Goal: Transaction & Acquisition: Purchase product/service

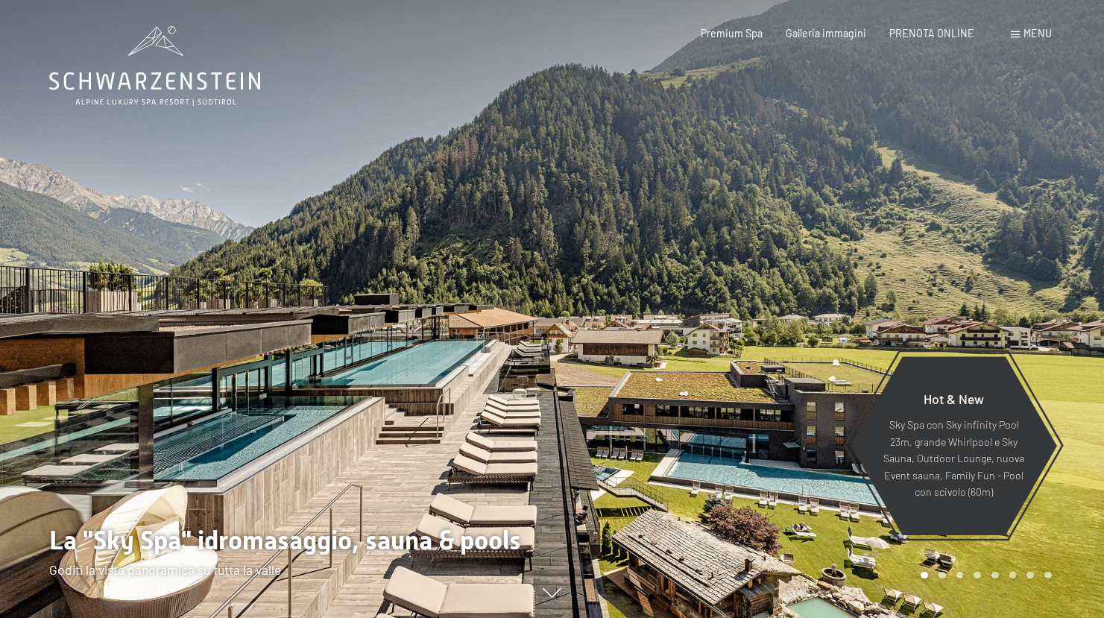
click at [751, 35] on span "Premium Spa" at bounding box center [732, 33] width 62 height 13
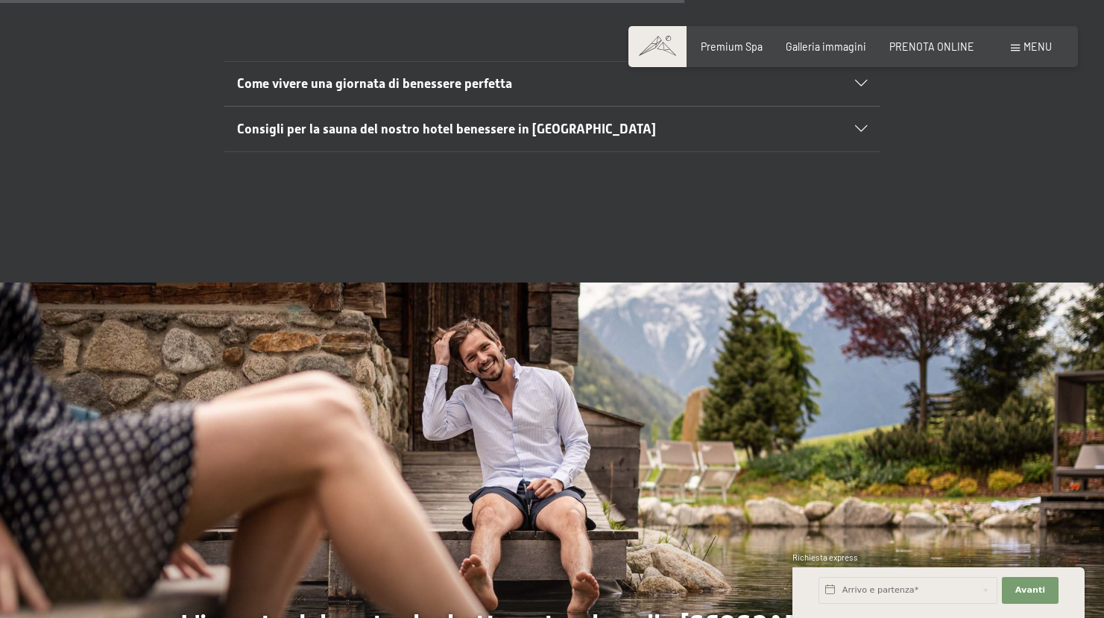
scroll to position [5339, 0]
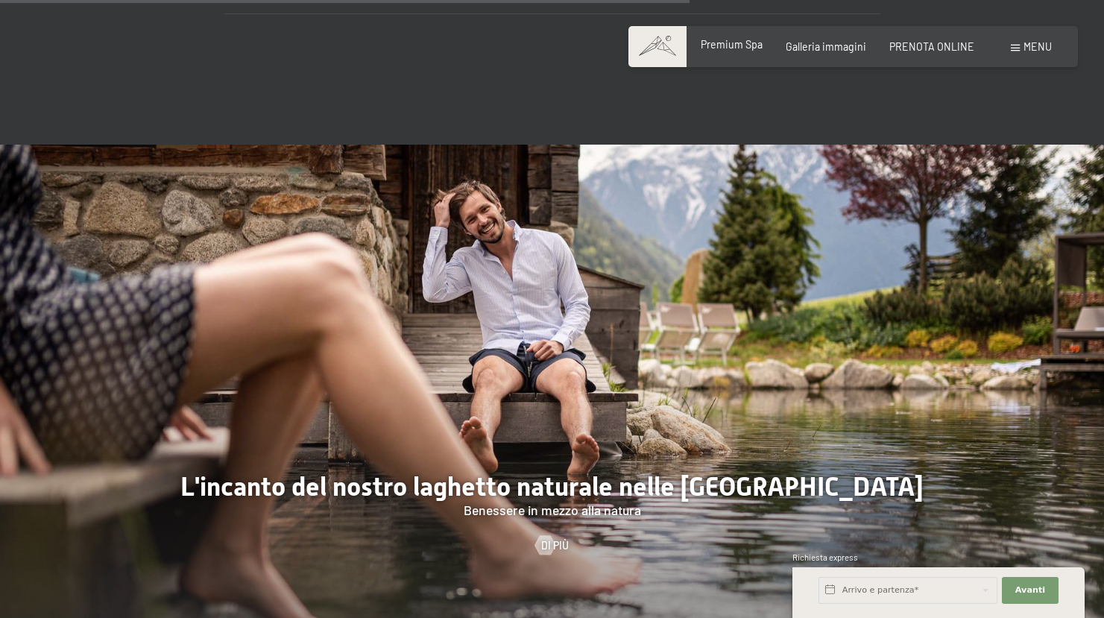
click at [754, 45] on span "Premium Spa" at bounding box center [732, 44] width 62 height 13
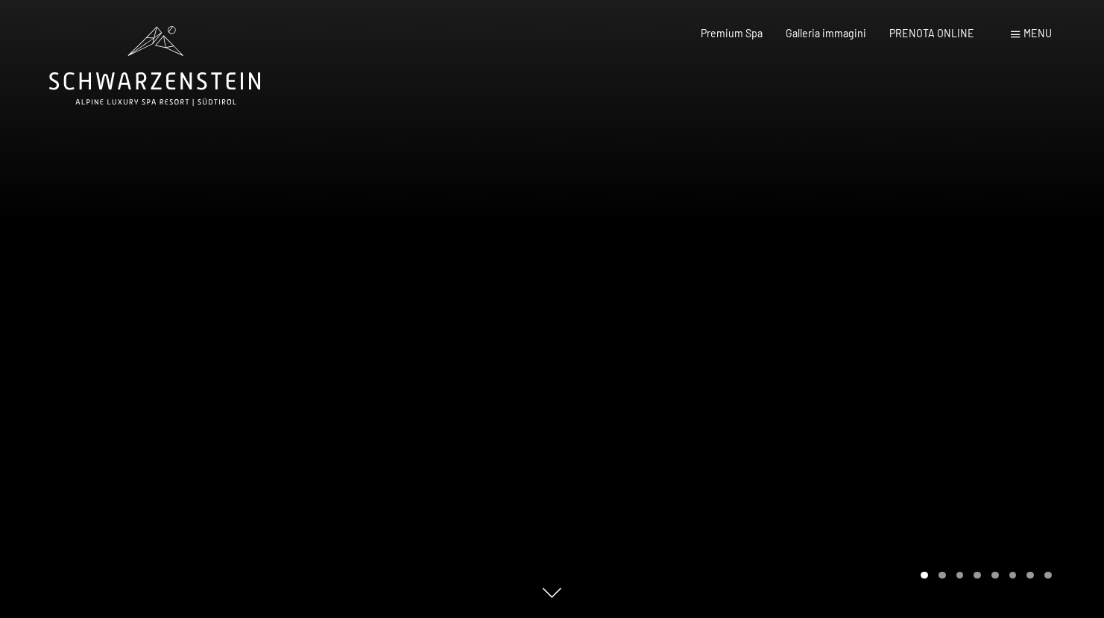
click at [1017, 37] on span at bounding box center [1015, 34] width 9 height 7
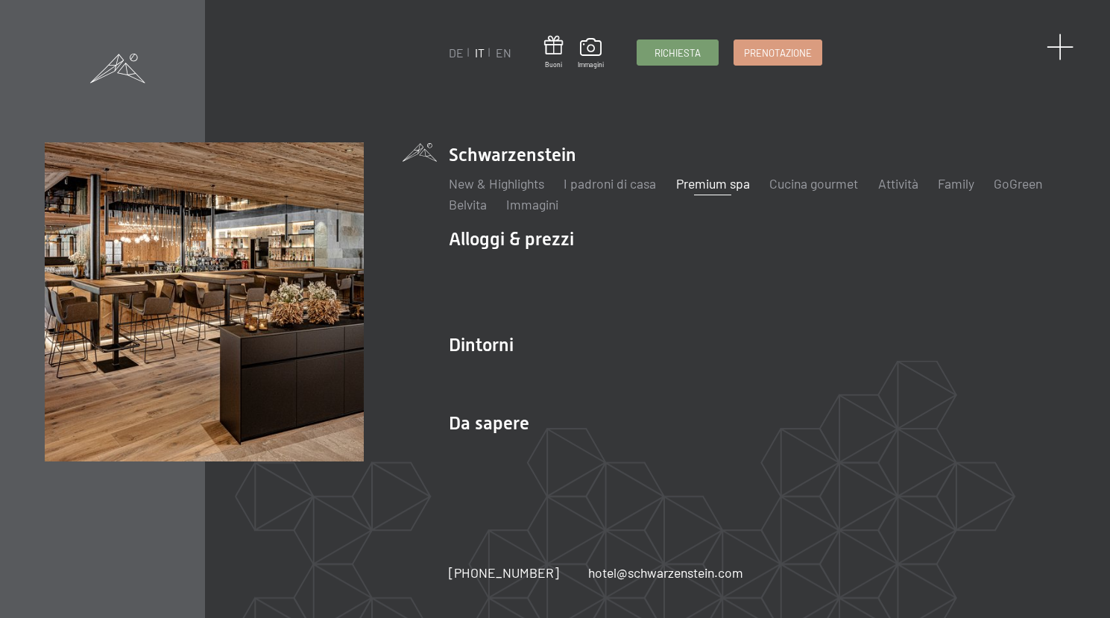
click at [1058, 54] on span at bounding box center [1061, 48] width 28 height 28
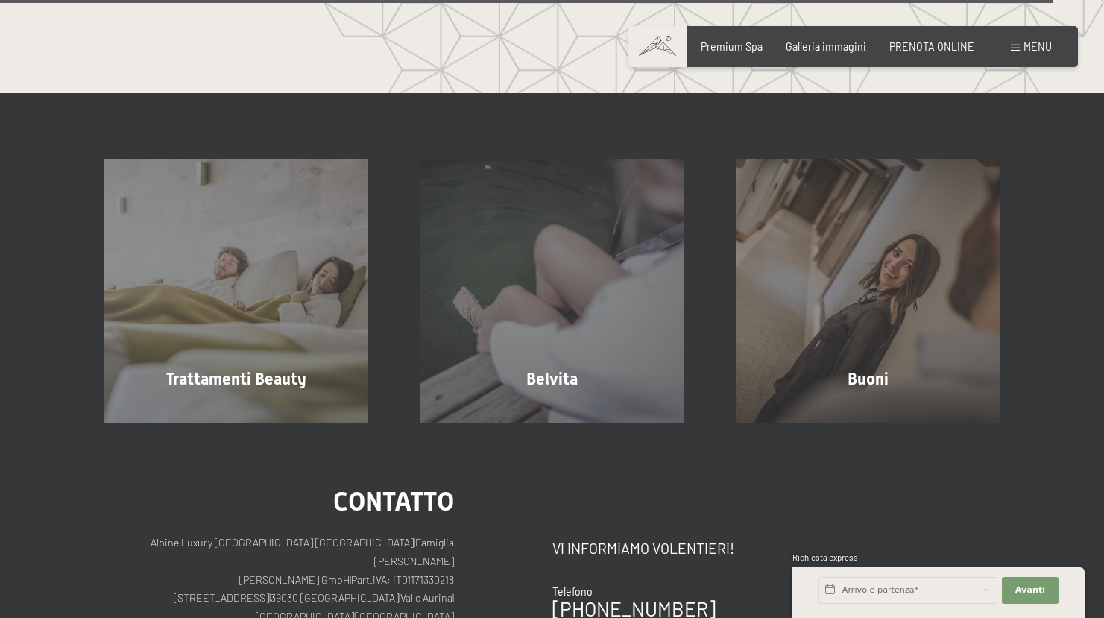
scroll to position [8007, 0]
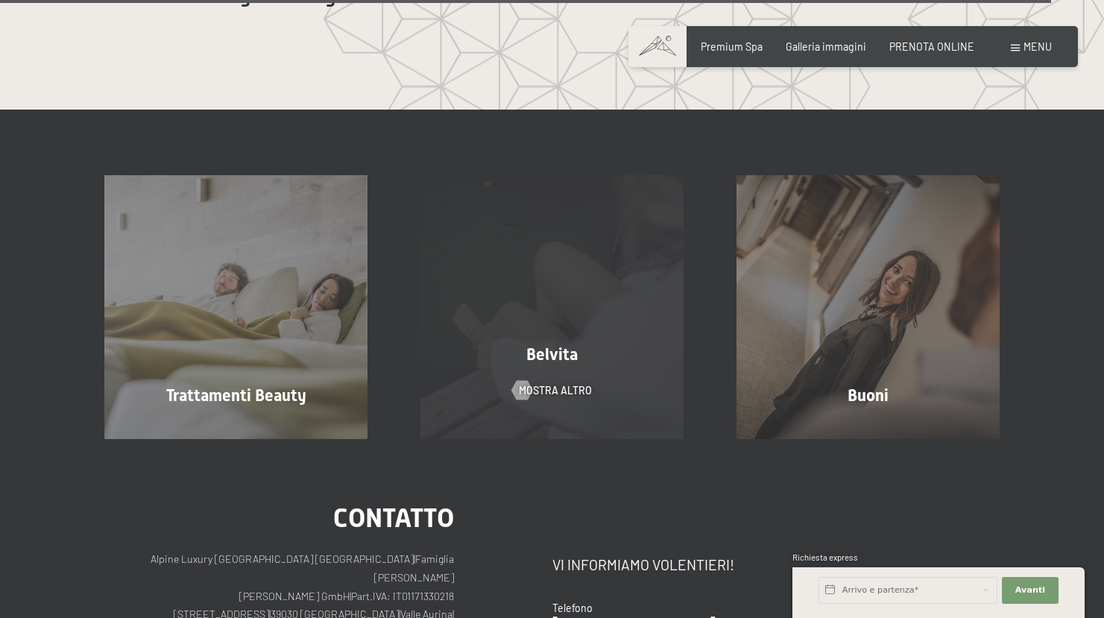
click at [520, 274] on div "Belvita mostra altro" at bounding box center [552, 306] width 316 height 263
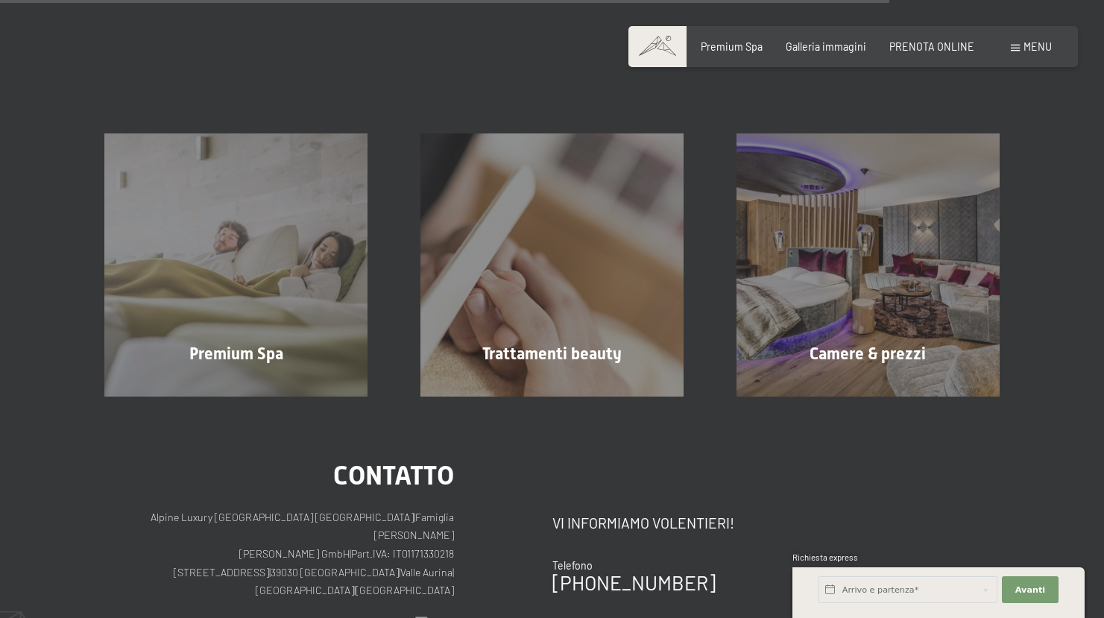
scroll to position [1480, 0]
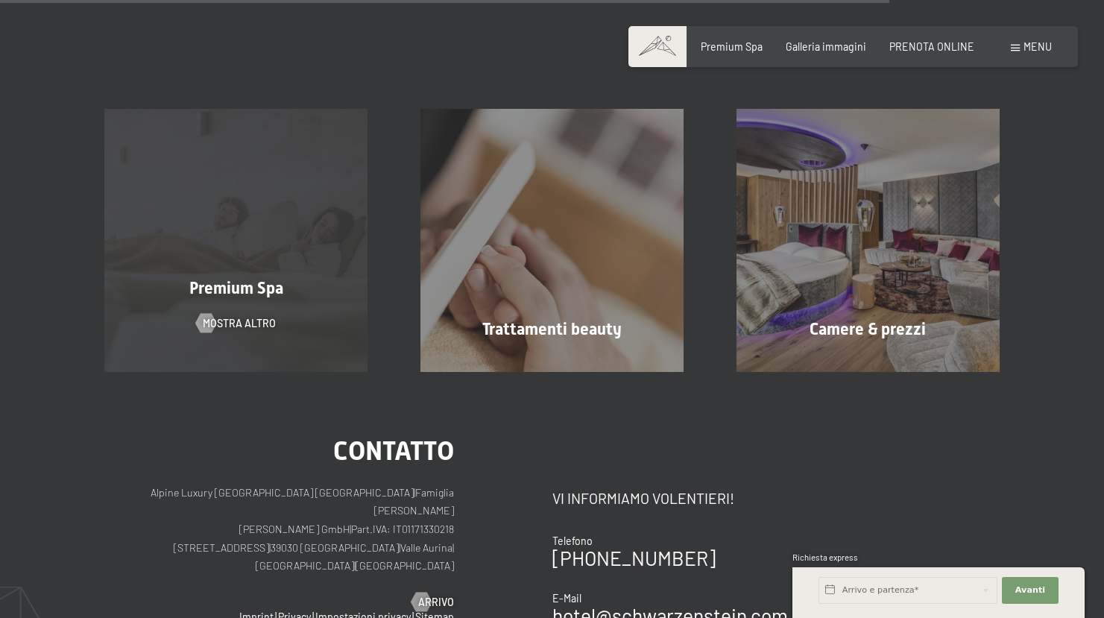
click at [220, 226] on div "Premium Spa mostra altro" at bounding box center [236, 240] width 316 height 263
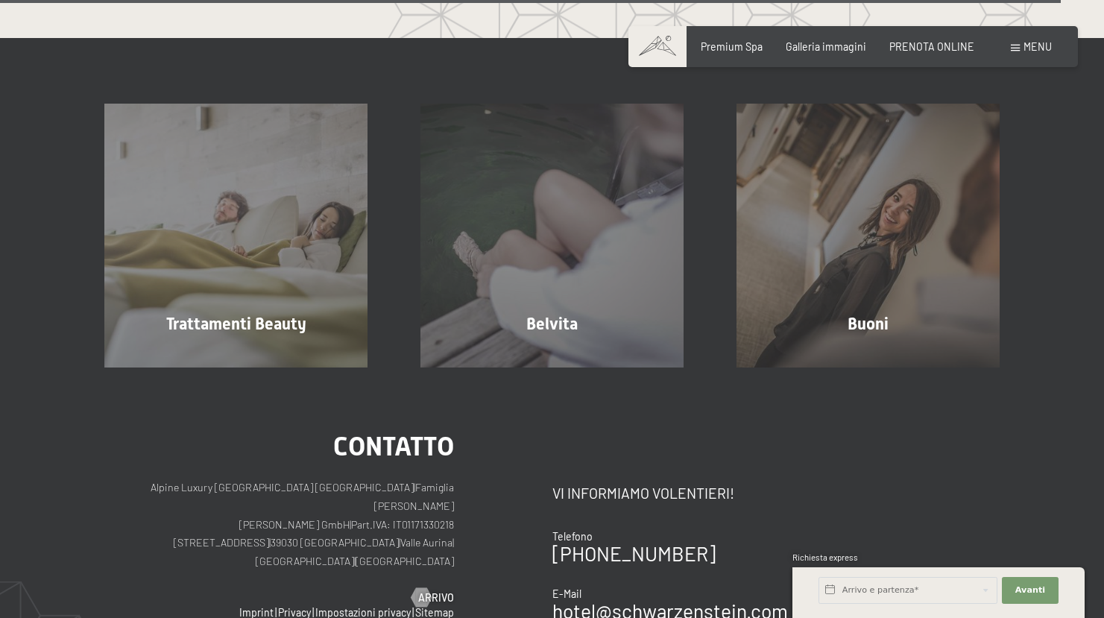
scroll to position [8074, 0]
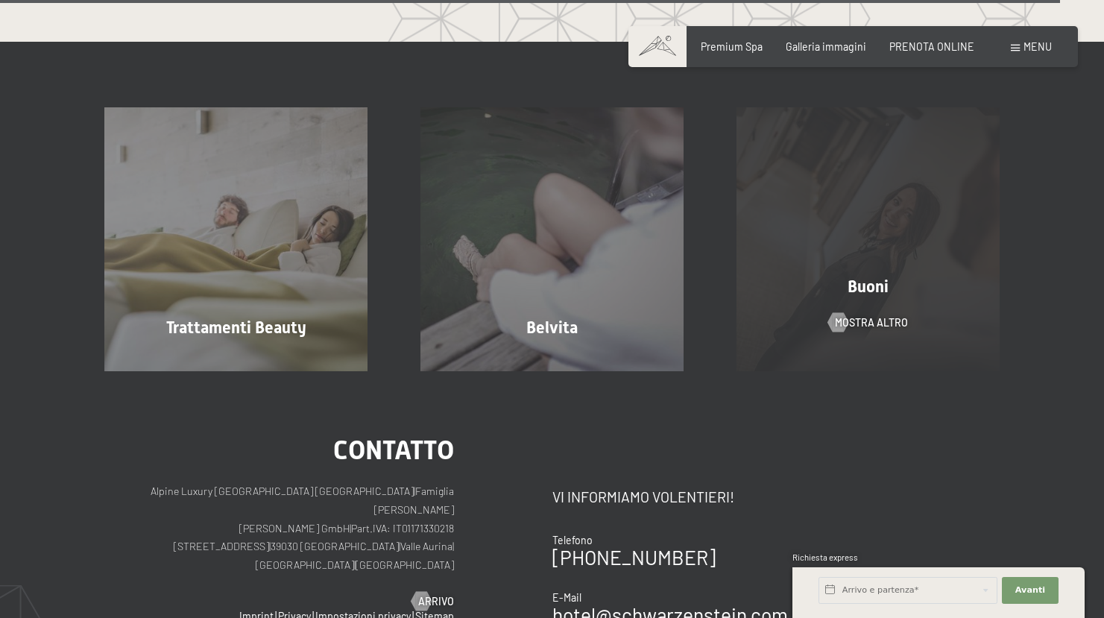
click at [861, 215] on div "Buoni mostra altro" at bounding box center [868, 238] width 316 height 263
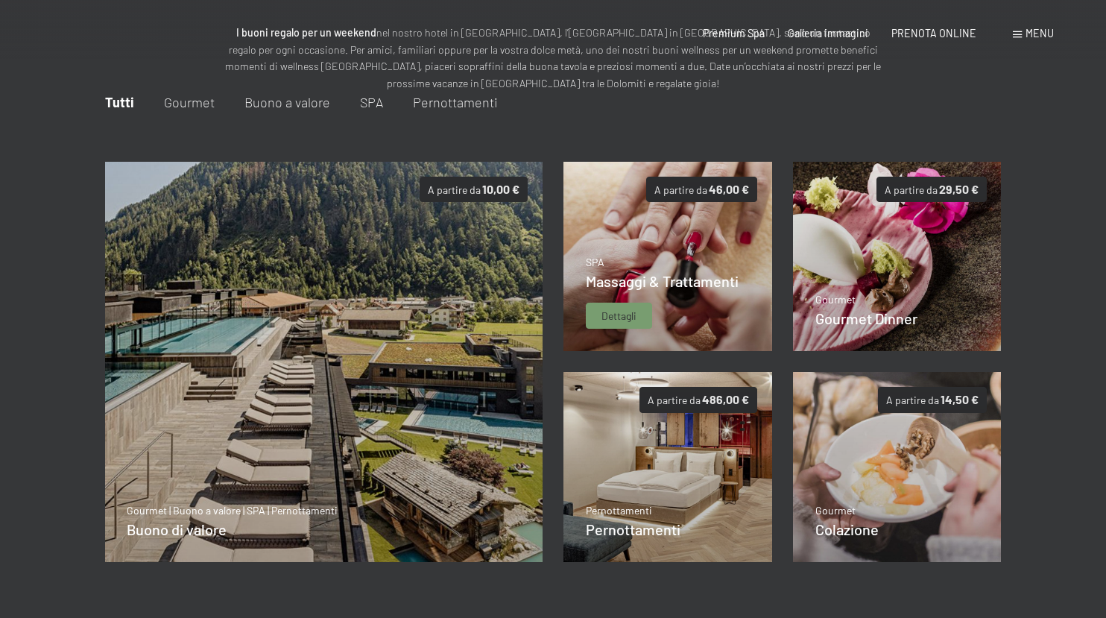
scroll to position [180, 0]
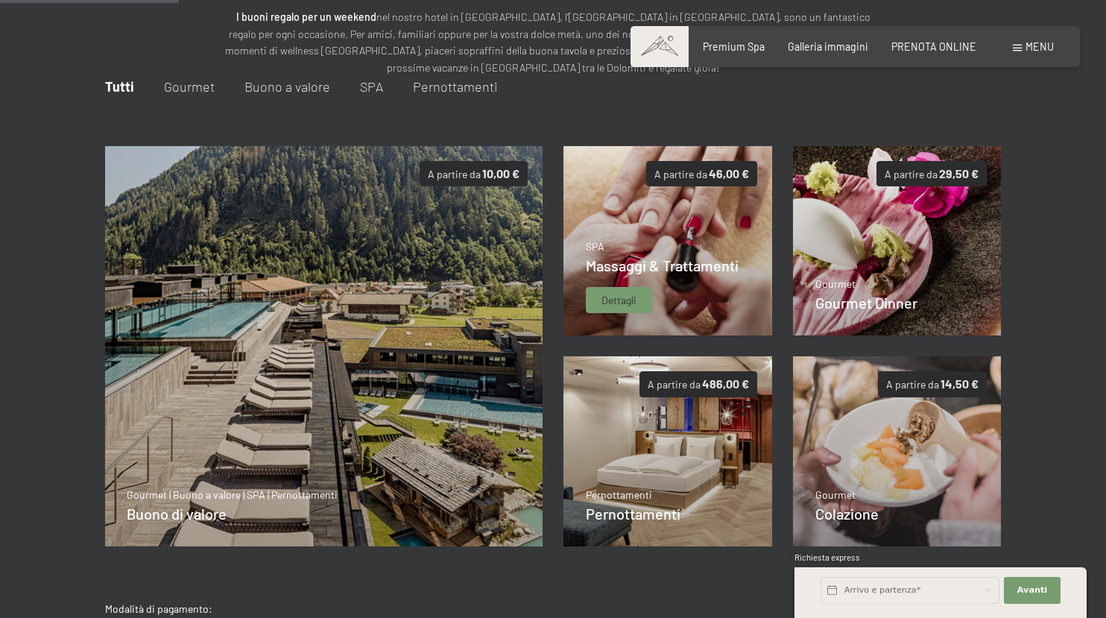
click at [698, 245] on p "SPA" at bounding box center [662, 246] width 153 height 15
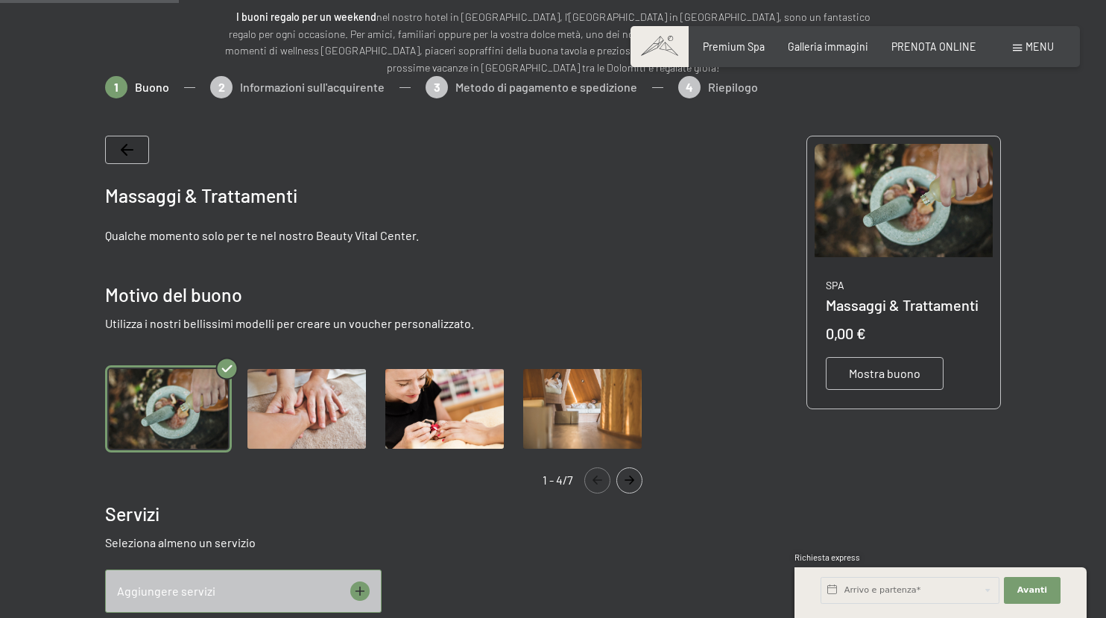
click at [871, 368] on span "Mostra buono" at bounding box center [885, 373] width 72 height 16
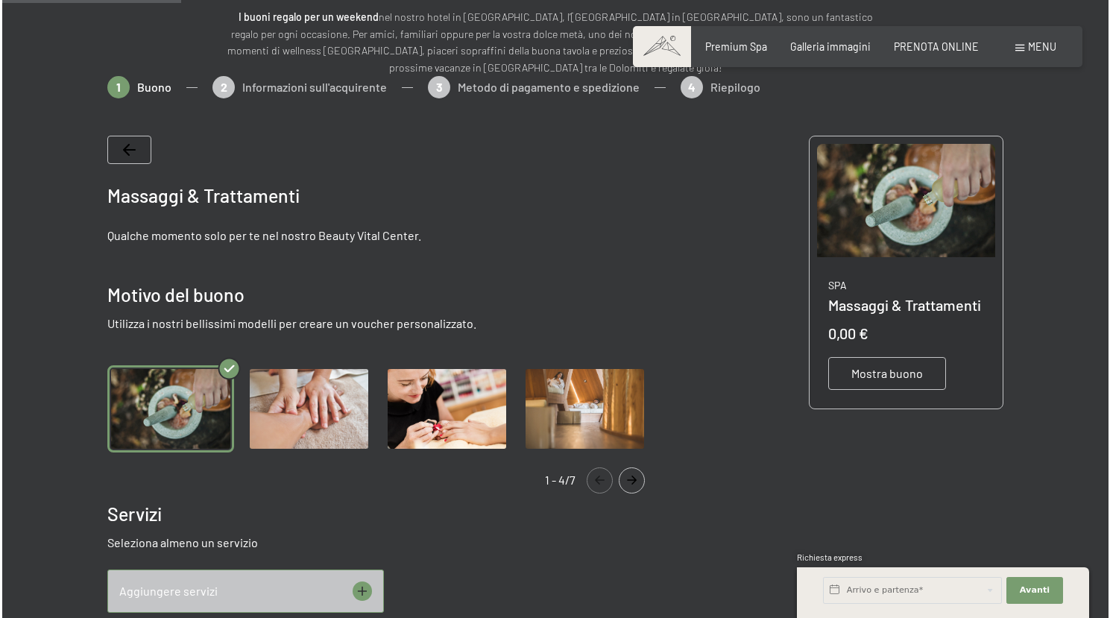
scroll to position [254, 0]
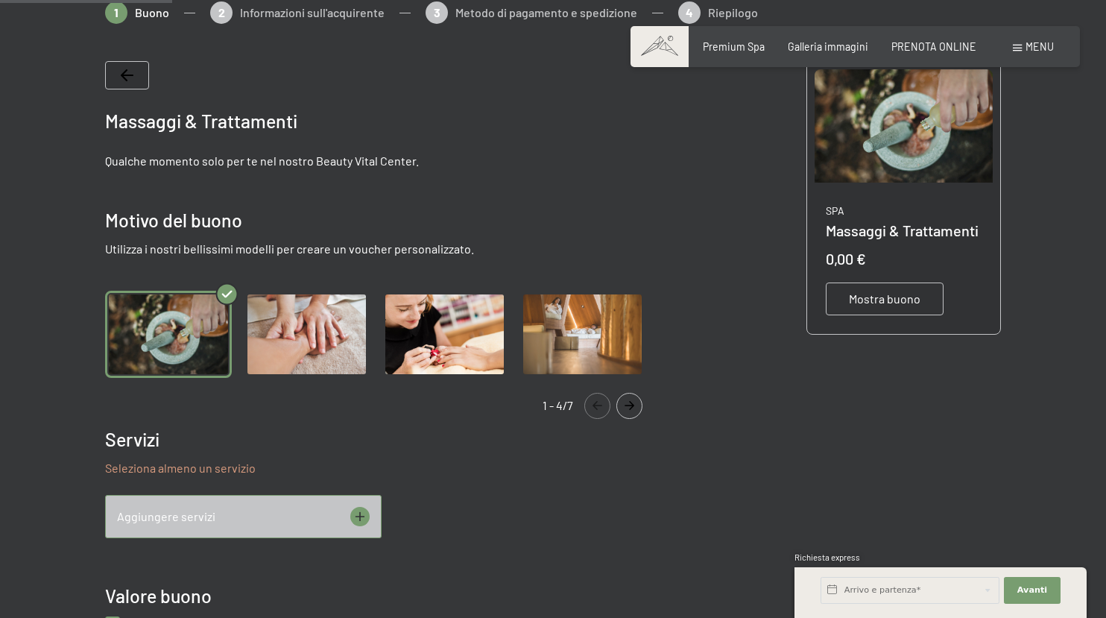
click at [359, 520] on icon at bounding box center [360, 516] width 10 height 10
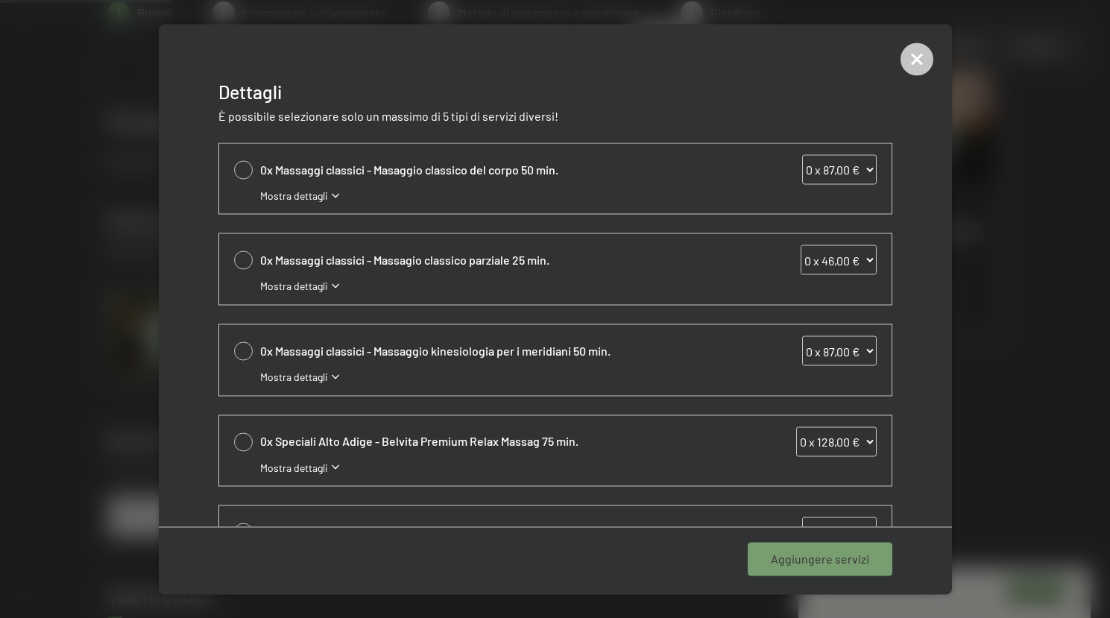
click at [247, 169] on div at bounding box center [243, 169] width 19 height 19
select select "1"
click at [239, 350] on div at bounding box center [243, 351] width 19 height 19
select select "1"
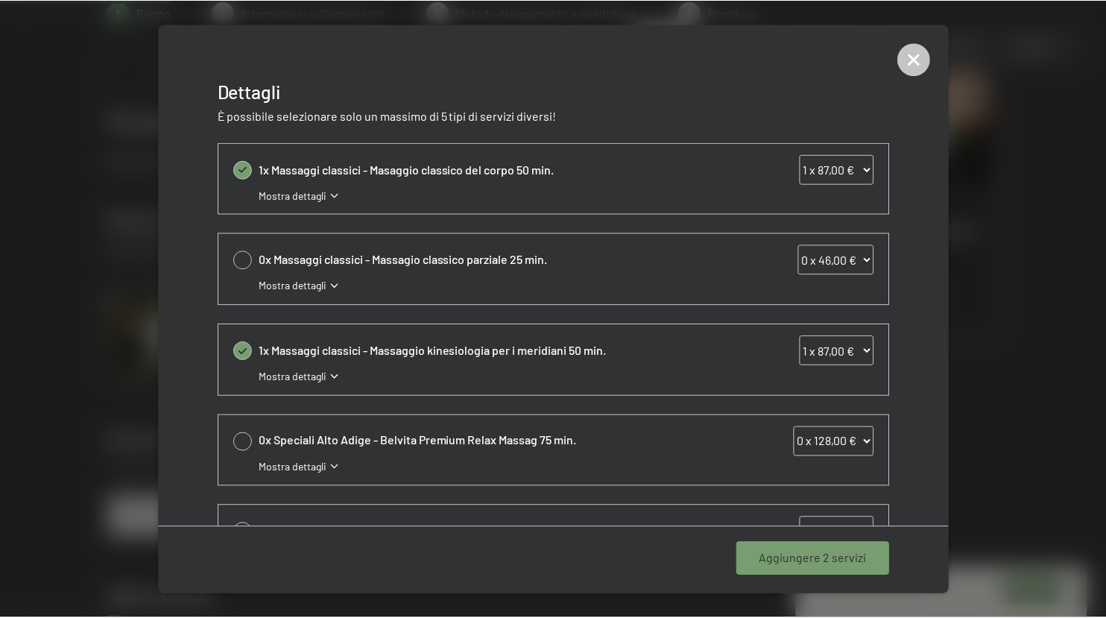
scroll to position [0, 0]
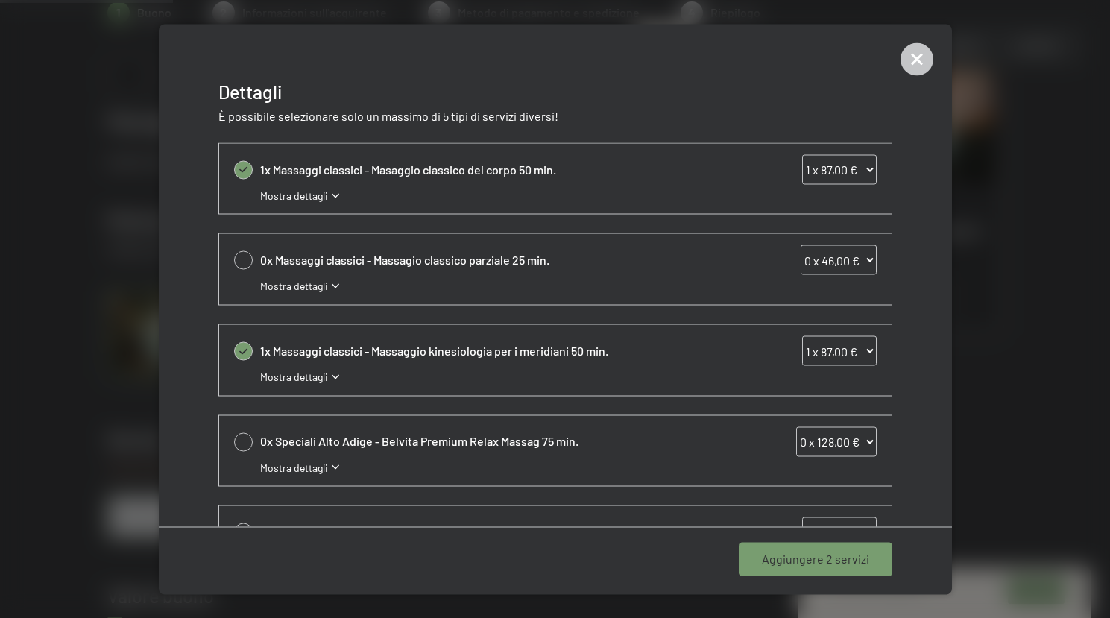
click at [801, 555] on span "Aggiungere 2 servizi" at bounding box center [815, 559] width 107 height 16
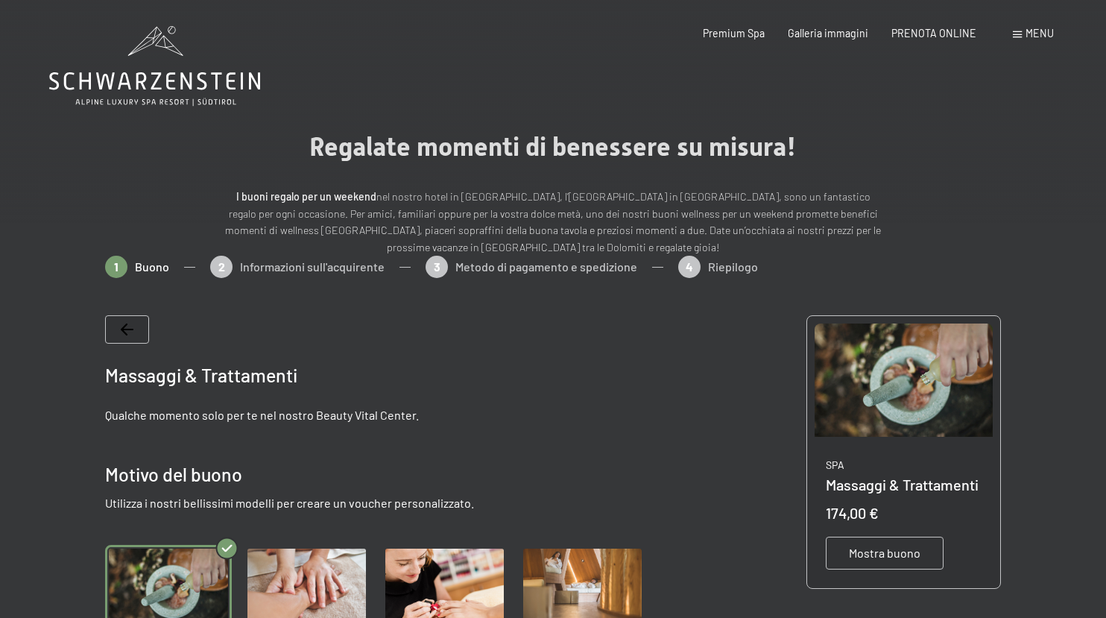
click at [116, 326] on div at bounding box center [127, 329] width 44 height 28
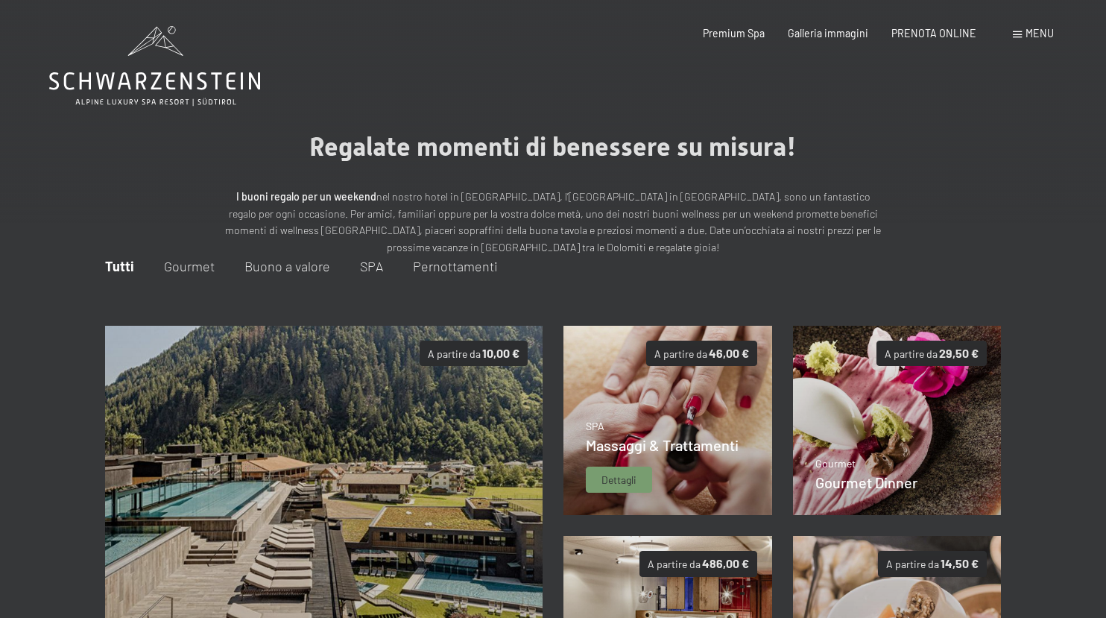
click at [672, 358] on span "A partire da" at bounding box center [680, 353] width 53 height 13
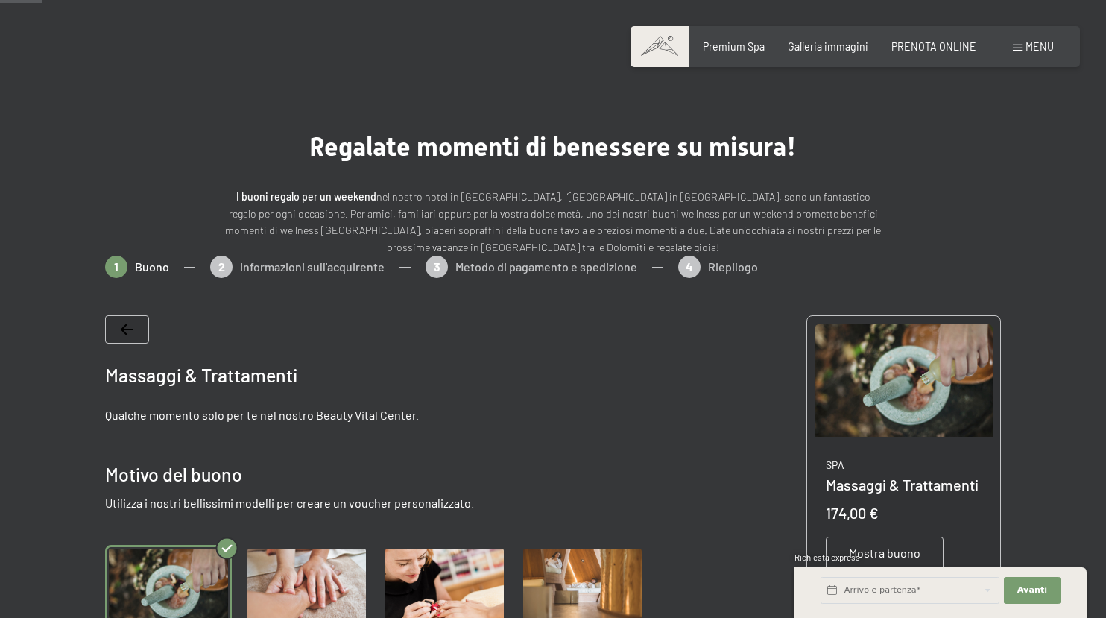
scroll to position [180, 0]
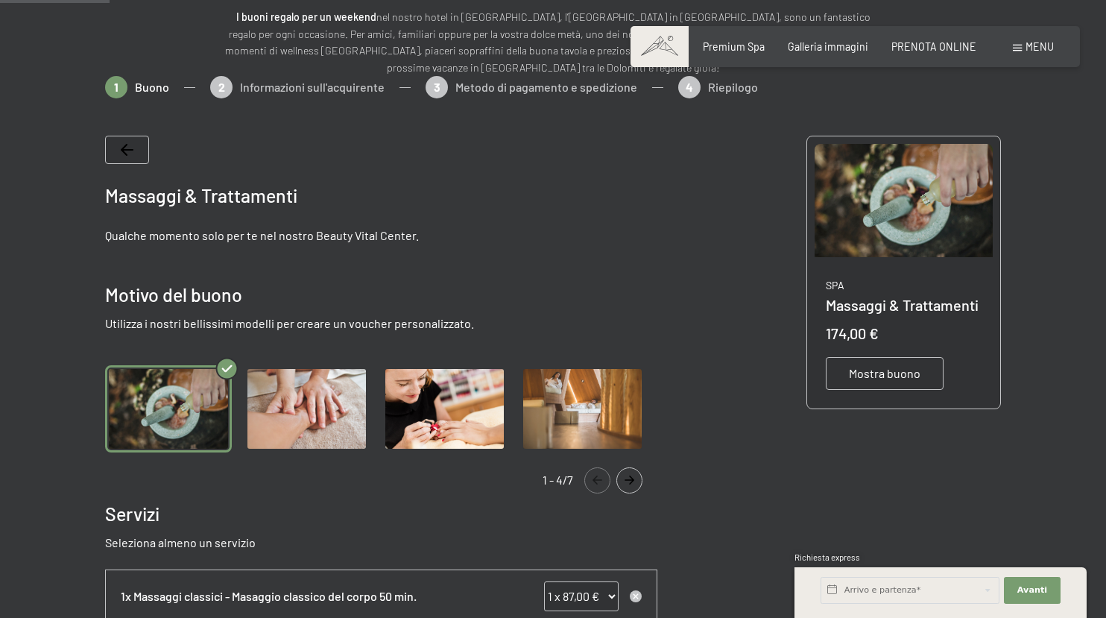
click at [285, 381] on img "Gallery" at bounding box center [307, 408] width 126 height 86
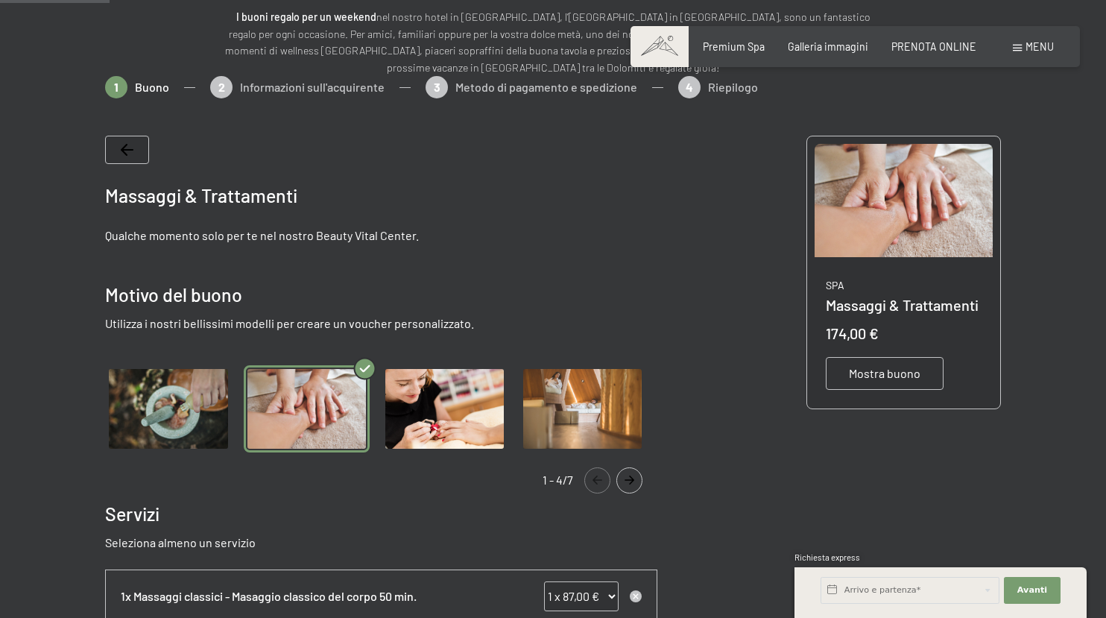
click at [411, 399] on img "Gallery" at bounding box center [445, 408] width 126 height 86
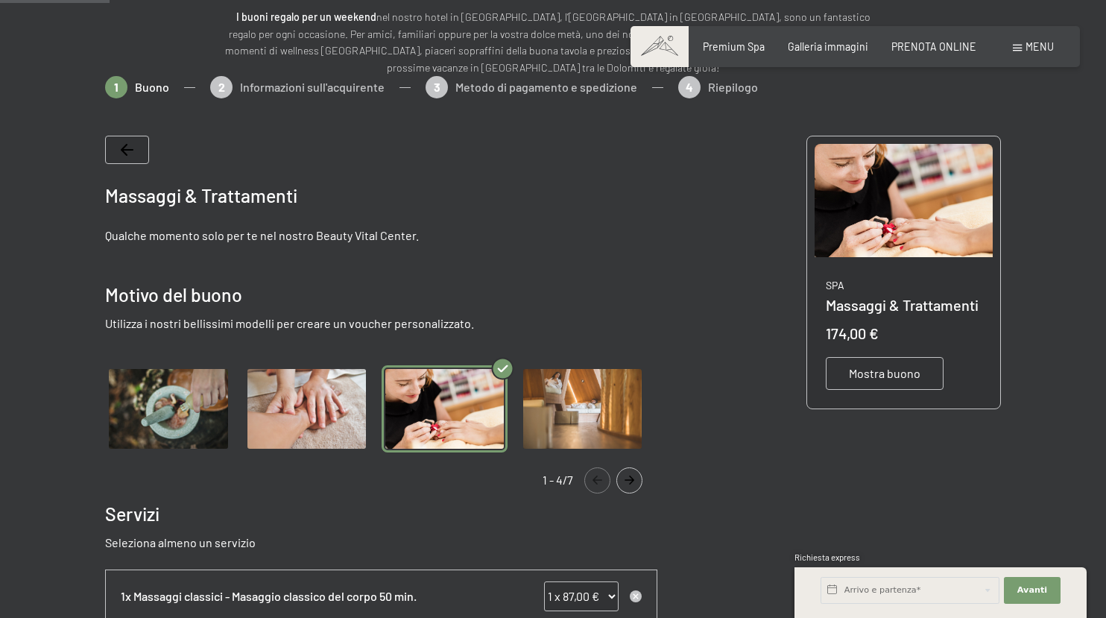
click at [552, 409] on img "Gallery" at bounding box center [583, 408] width 126 height 86
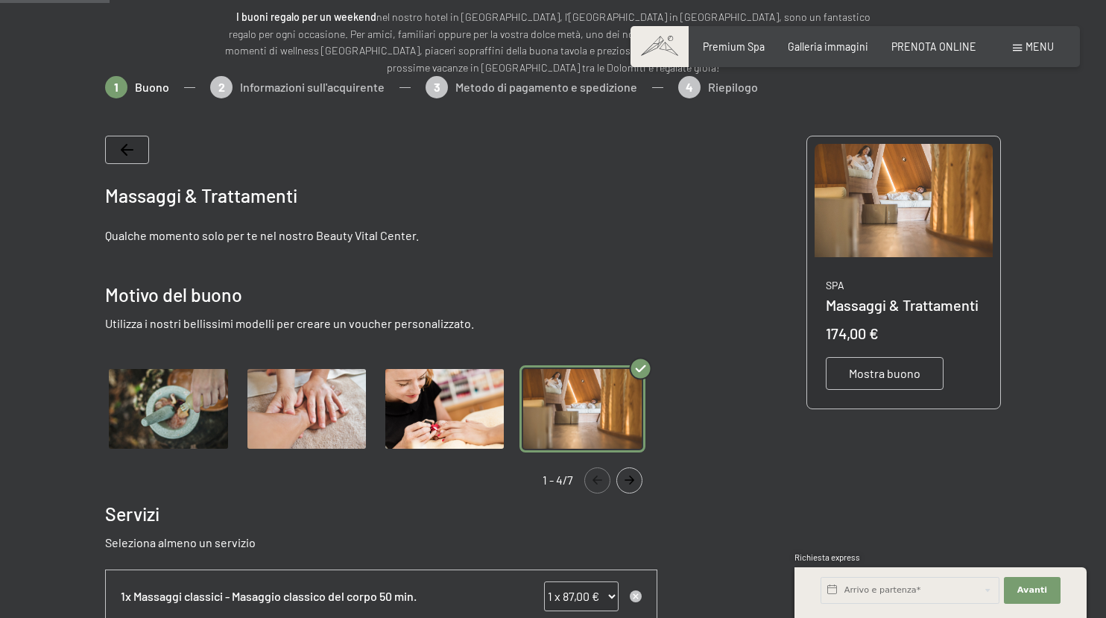
click at [634, 476] on icon "Navigate to next slide" at bounding box center [629, 480] width 25 height 9
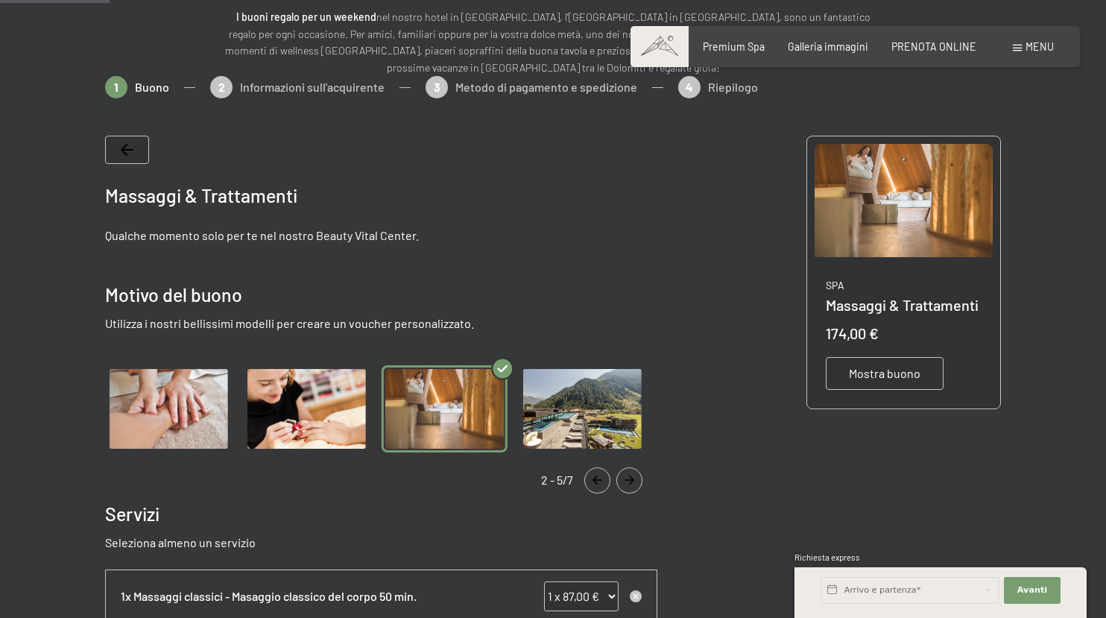
click at [634, 476] on icon "Navigate to next slide" at bounding box center [629, 480] width 25 height 9
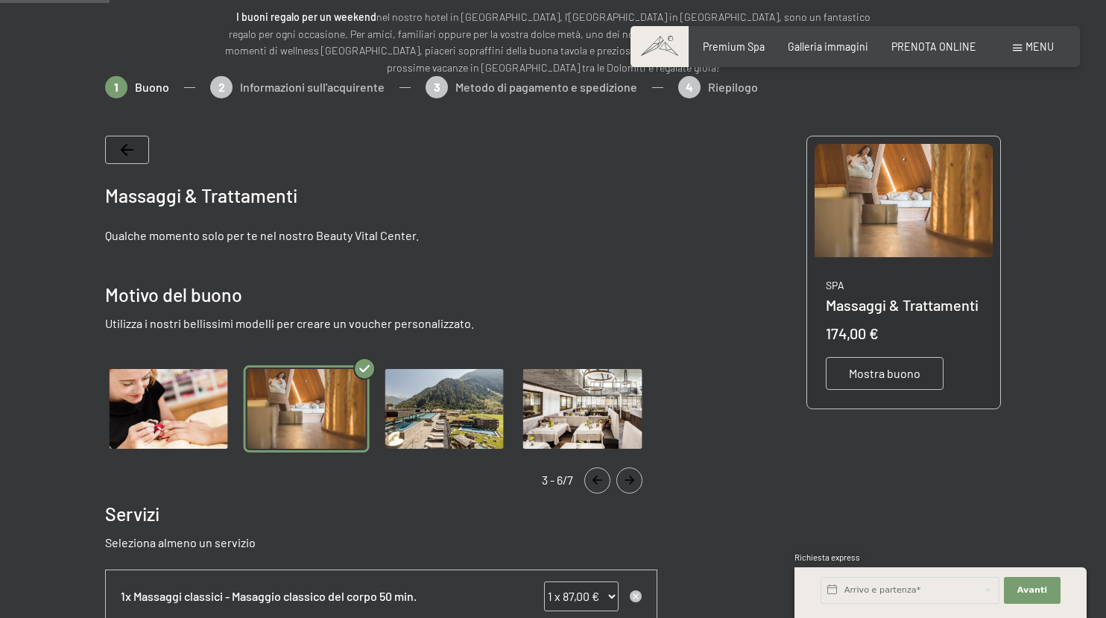
click at [634, 476] on icon "Navigate to next slide" at bounding box center [629, 480] width 25 height 9
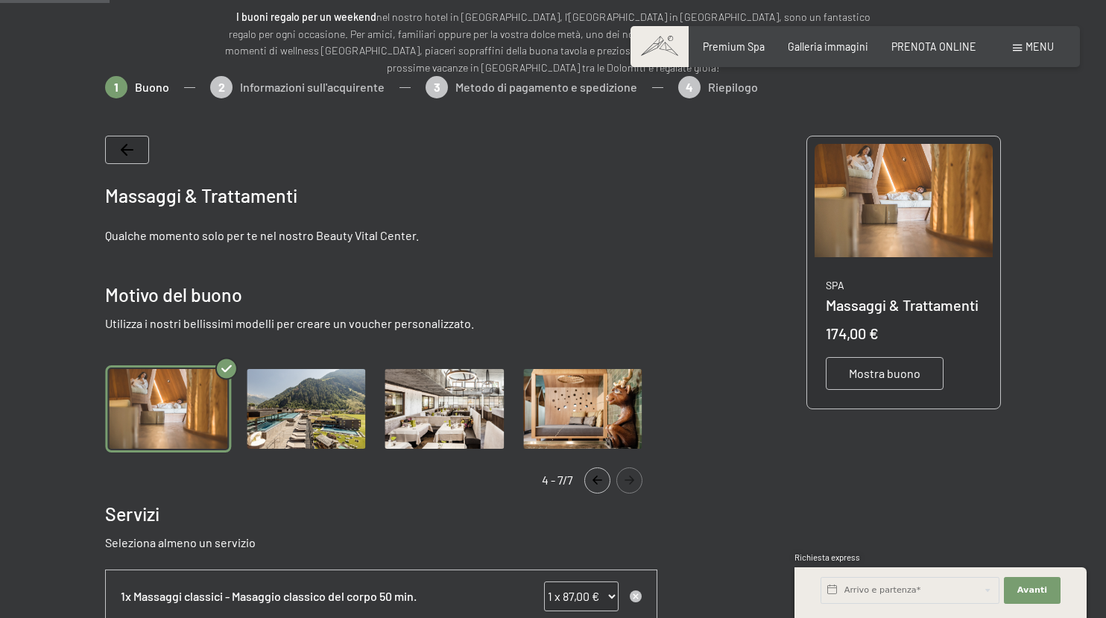
click at [602, 417] on img "Gallery" at bounding box center [583, 408] width 126 height 86
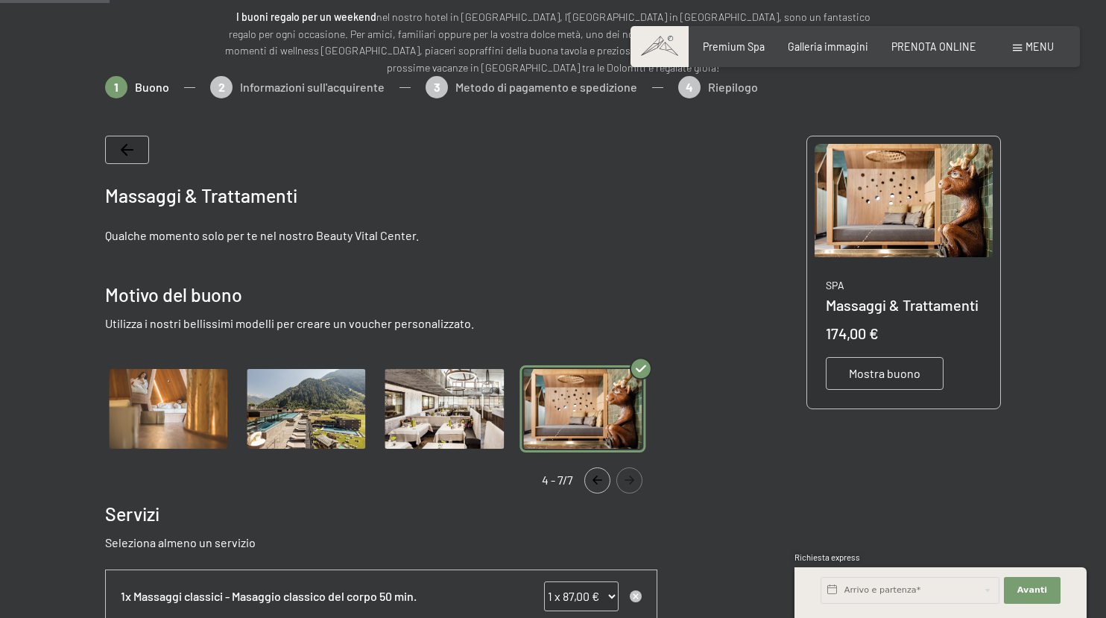
click at [490, 405] on img "Gallery" at bounding box center [445, 408] width 126 height 86
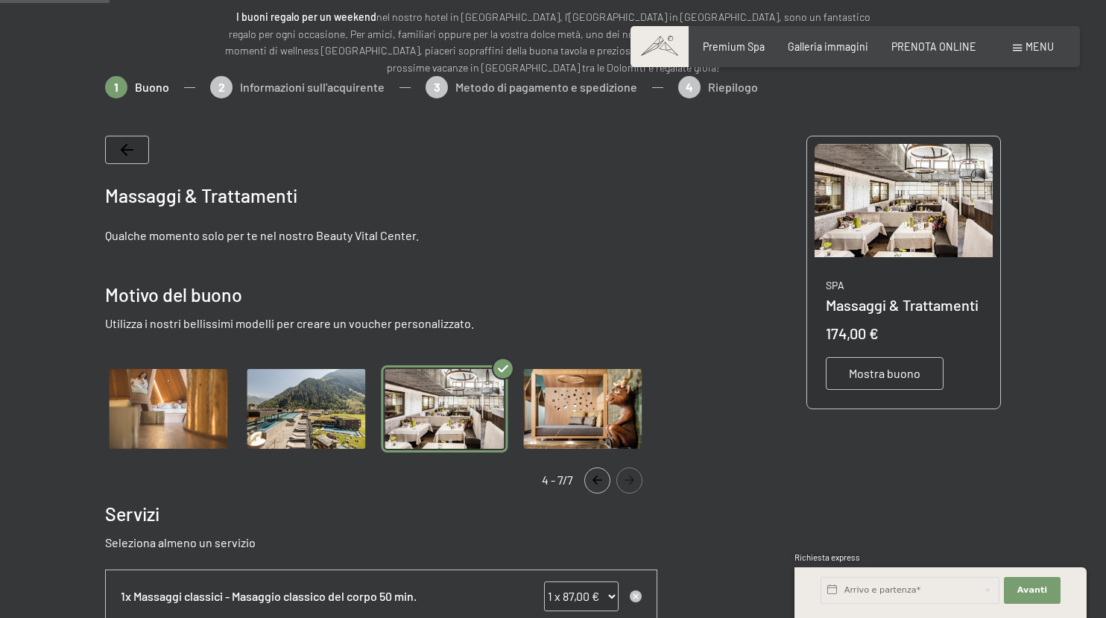
click at [321, 397] on img "Gallery" at bounding box center [307, 408] width 126 height 86
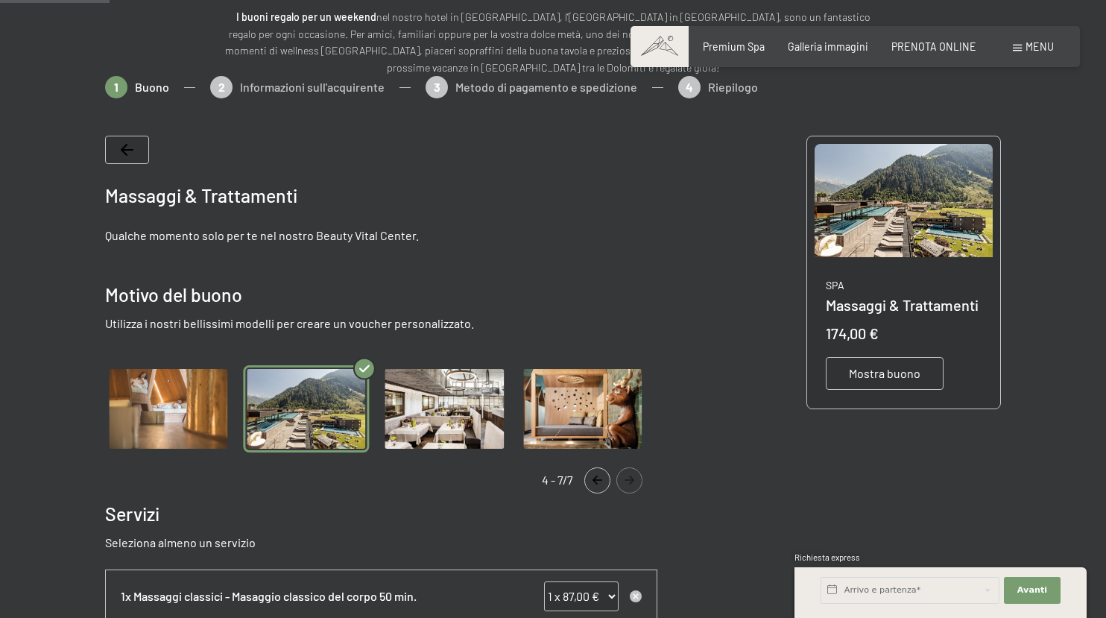
click at [166, 401] on img "Gallery" at bounding box center [168, 408] width 126 height 86
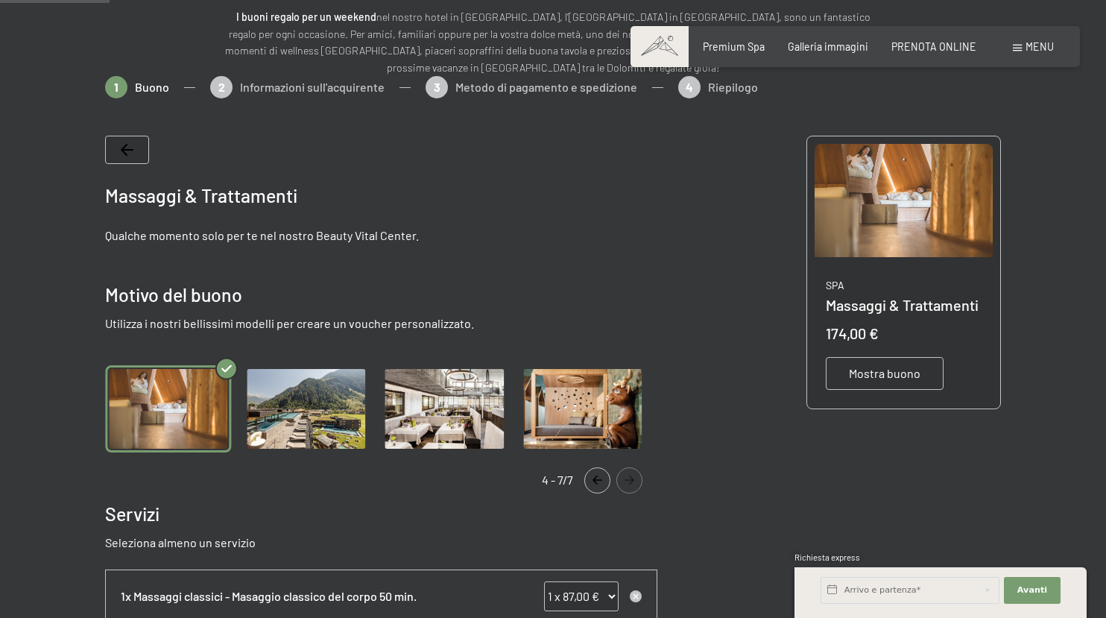
click at [606, 486] on button "Navigate to previous slide" at bounding box center [597, 480] width 26 height 26
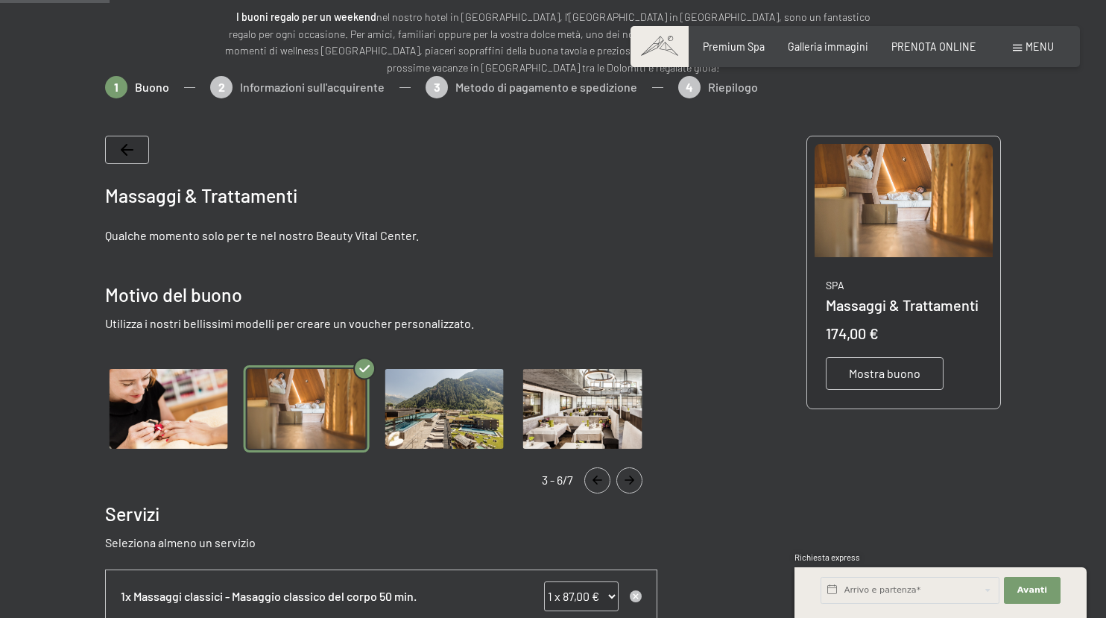
click at [606, 486] on button "Navigate to previous slide" at bounding box center [597, 480] width 26 height 26
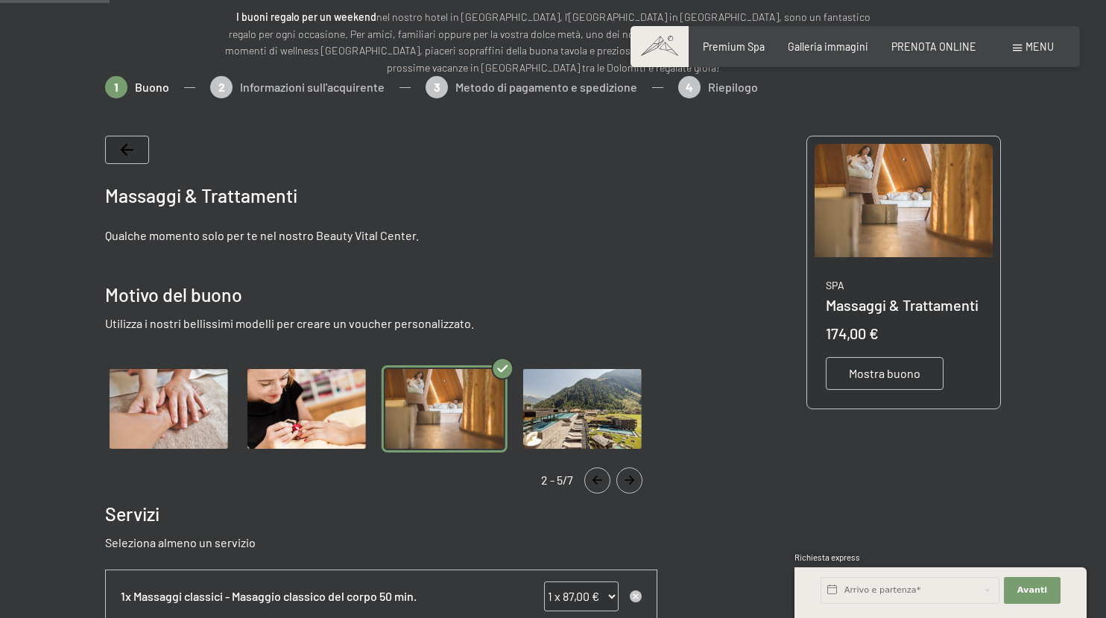
click at [606, 486] on button "Navigate to previous slide" at bounding box center [597, 480] width 26 height 26
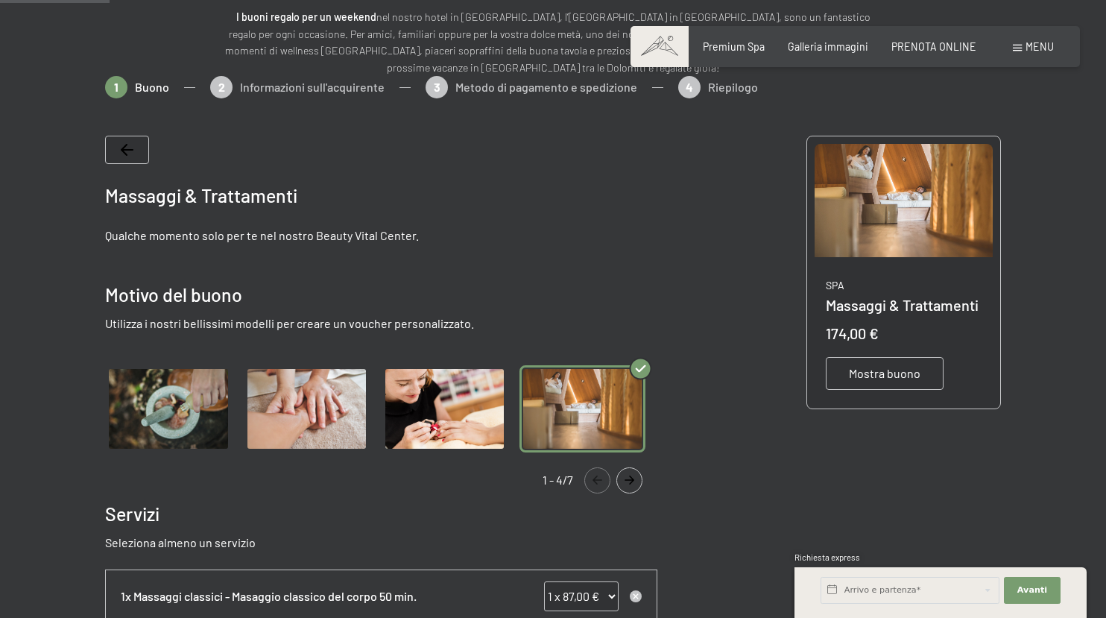
click at [316, 380] on img "Gallery" at bounding box center [307, 408] width 126 height 86
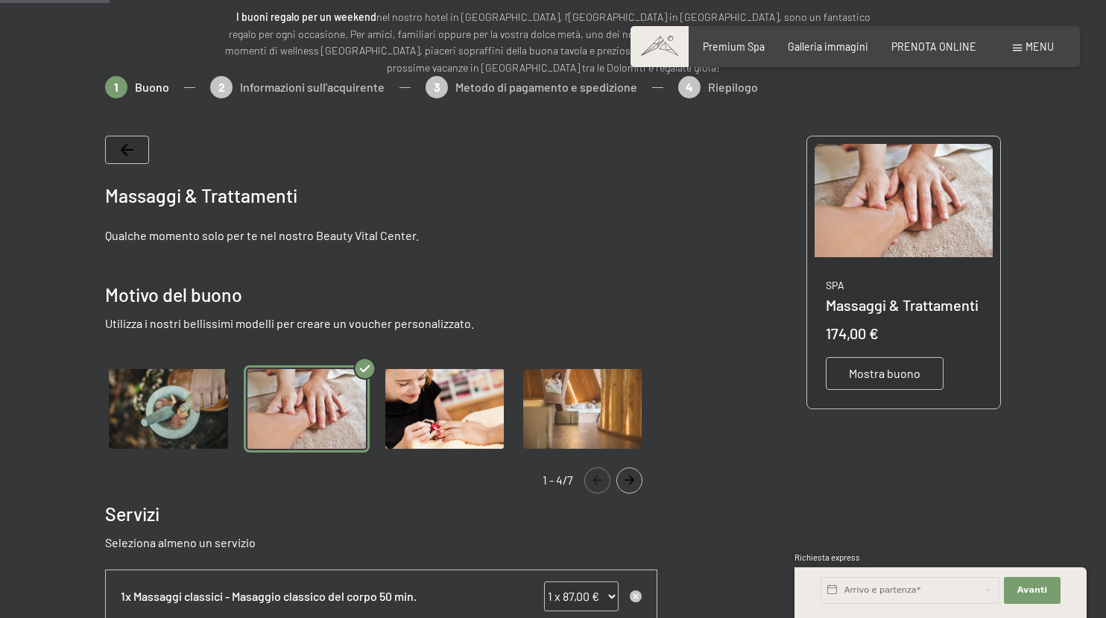
click at [882, 379] on span "Mostra buono" at bounding box center [885, 373] width 72 height 16
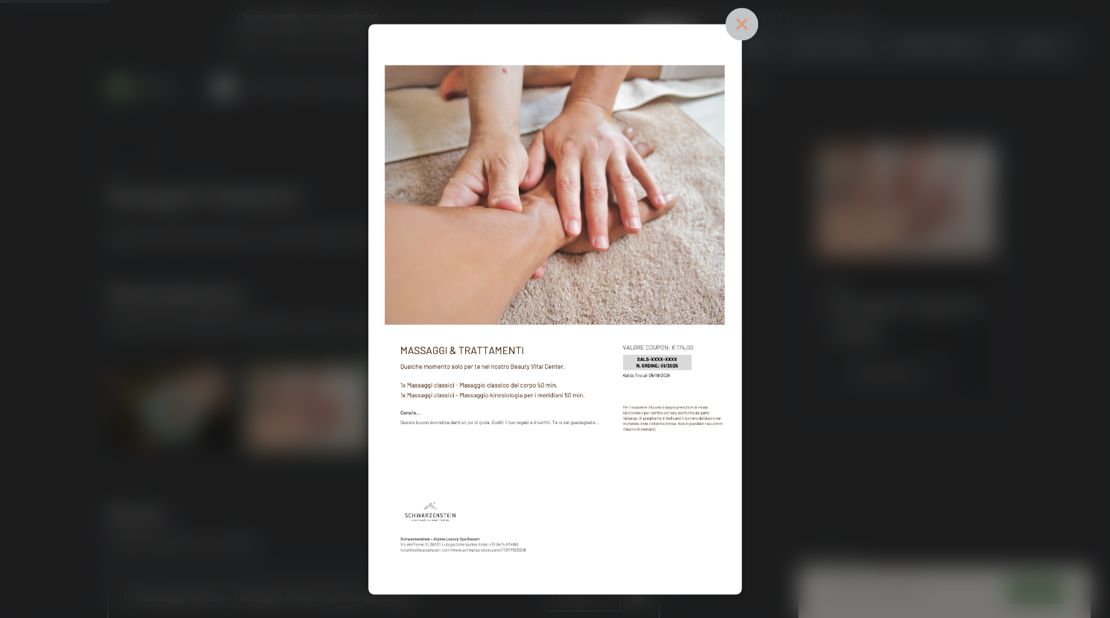
click at [758, 27] on icon at bounding box center [741, 23] width 33 height 33
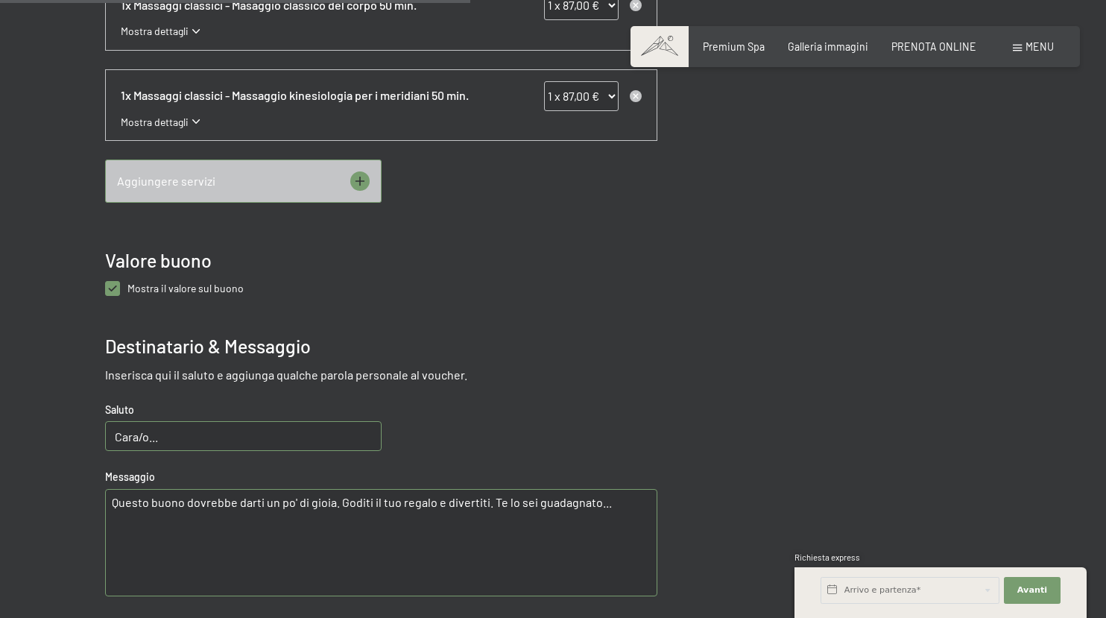
scroll to position [772, 0]
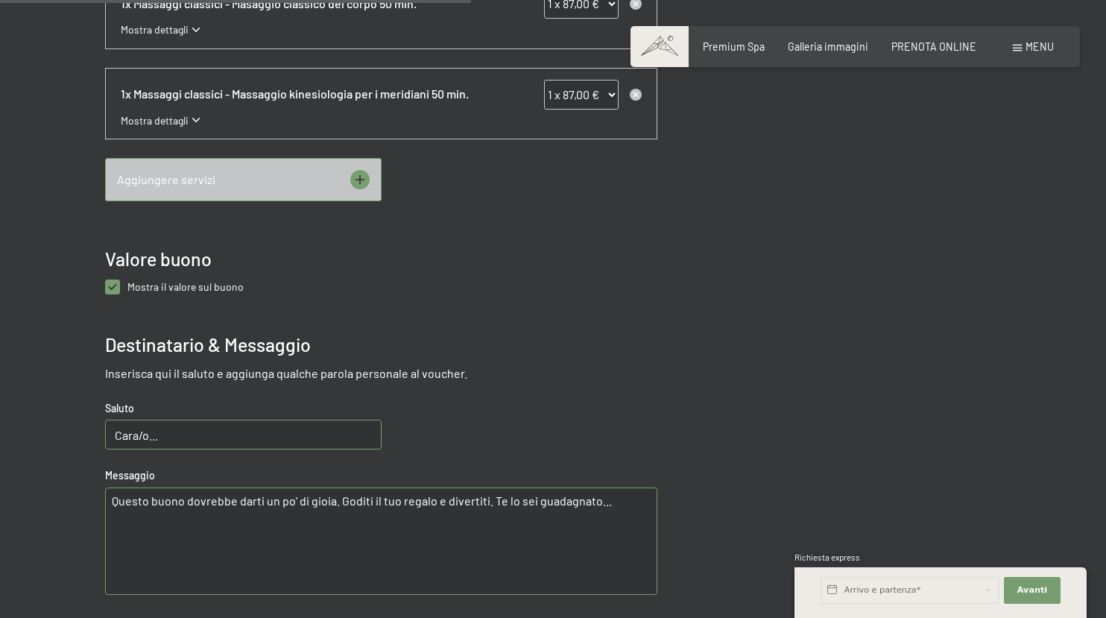
click at [113, 290] on buono "checkbox" at bounding box center [112, 287] width 15 height 15
checkbox buono "false"
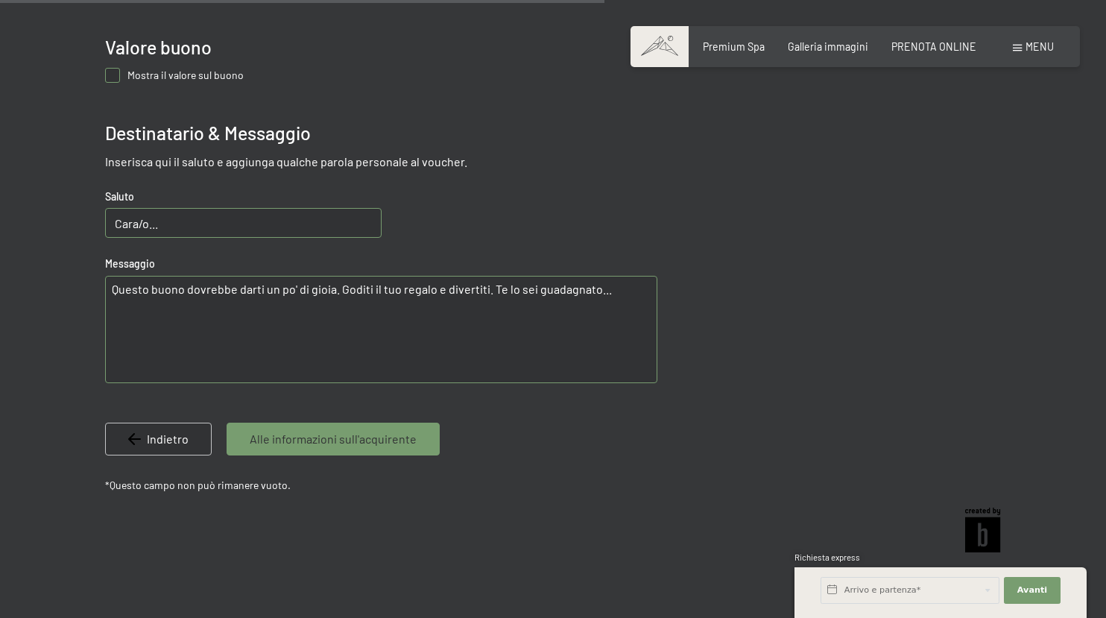
scroll to position [1059, 0]
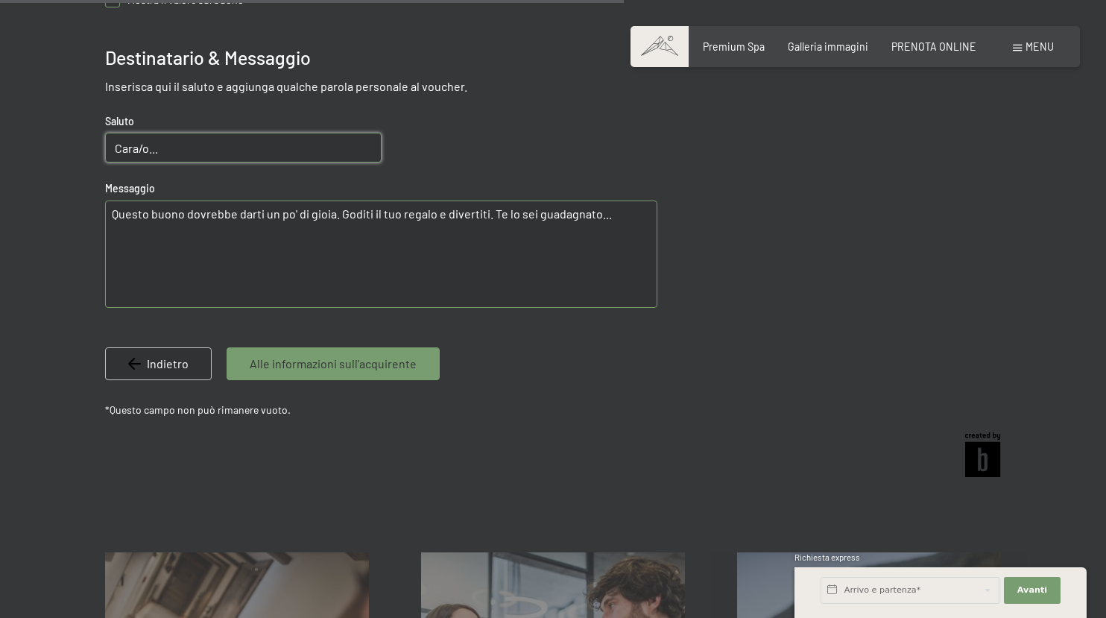
click at [296, 155] on input "Cara/o..." at bounding box center [243, 148] width 276 height 30
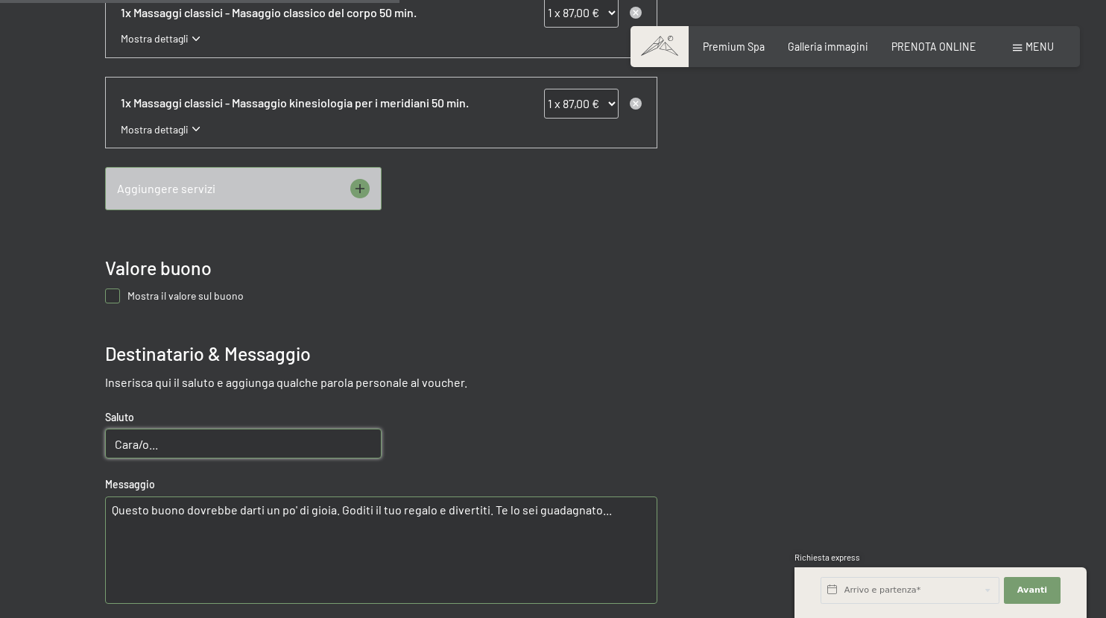
scroll to position [799, 0]
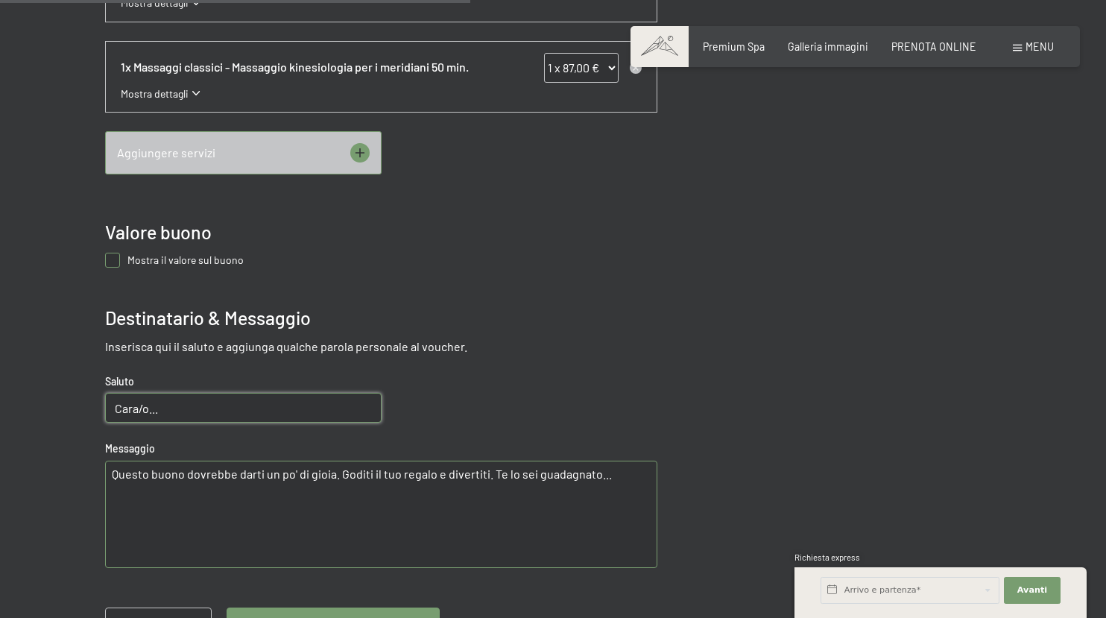
drag, startPoint x: 253, startPoint y: 405, endPoint x: 13, endPoint y: 390, distance: 239.7
click at [13, 390] on div at bounding box center [553, 102] width 1106 height 1290
type input "Ciao Sister"
drag, startPoint x: 619, startPoint y: 475, endPoint x: 113, endPoint y: 473, distance: 506.1
click at [113, 473] on textarea "Questo buono dovrebbe darti un po' di gioia. Goditi il tuo regalo e divertiti. …" at bounding box center [381, 514] width 552 height 107
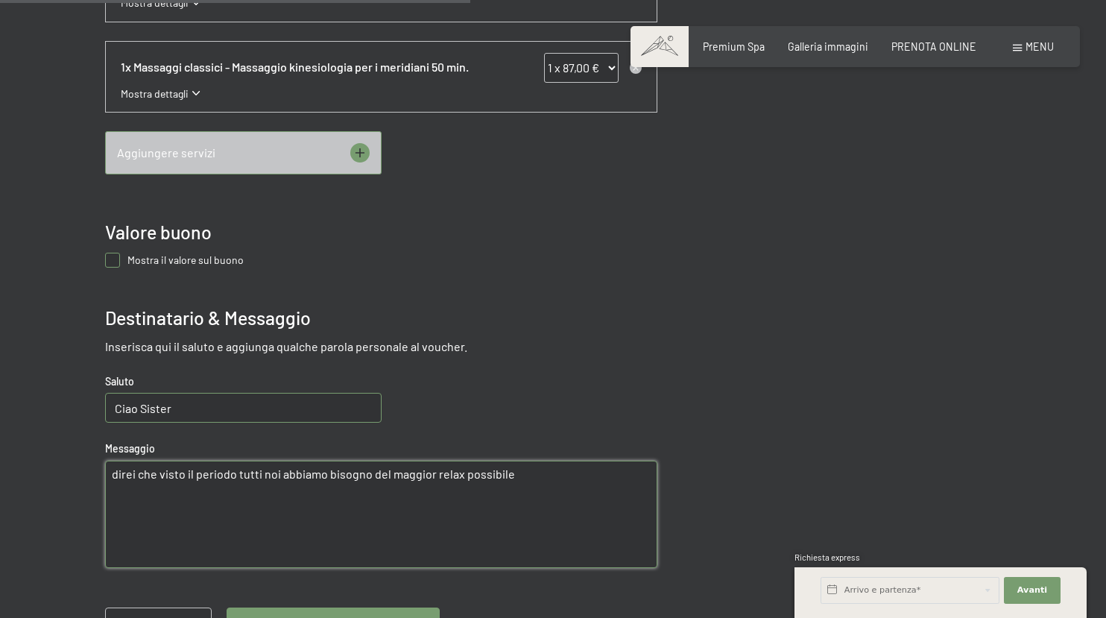
paste textarea "😀"
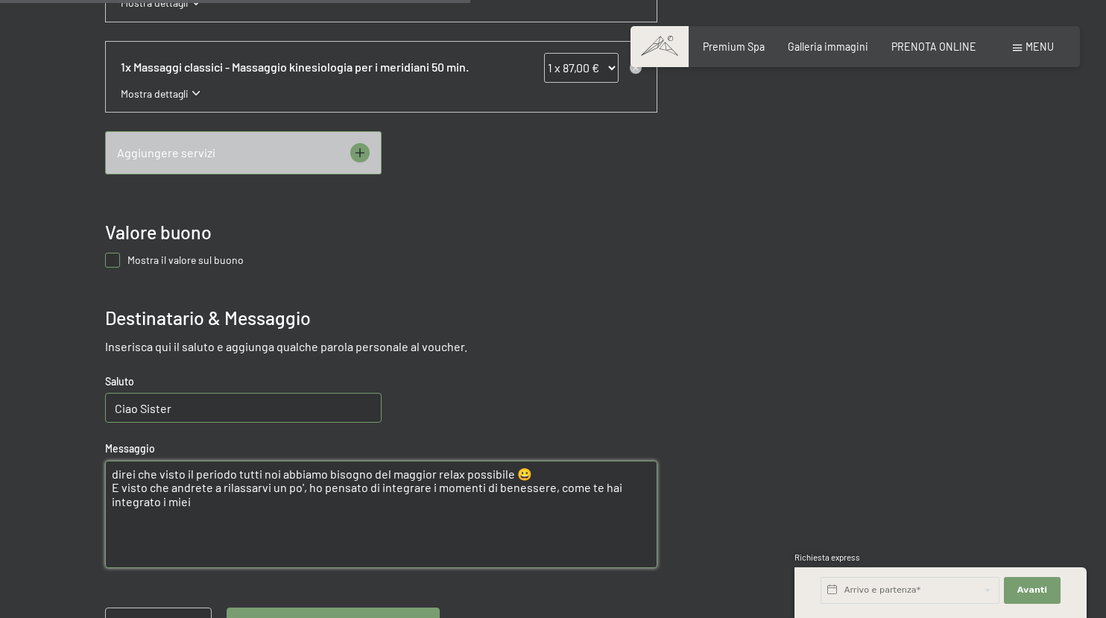
paste textarea "😀"
paste textarea "❤️😘"
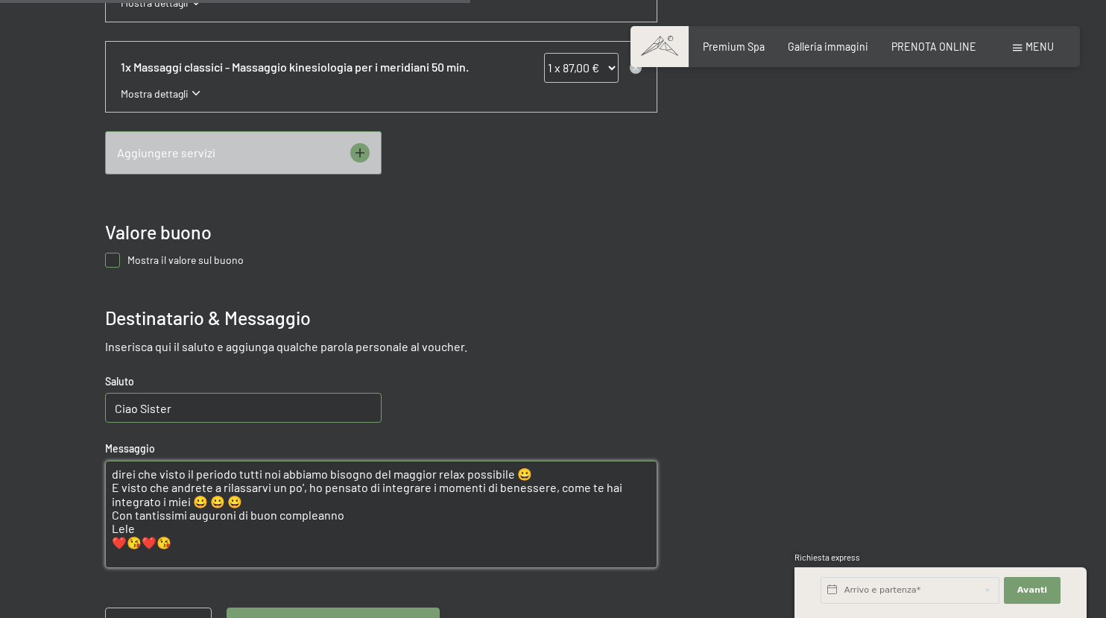
paste textarea "❤️😘"
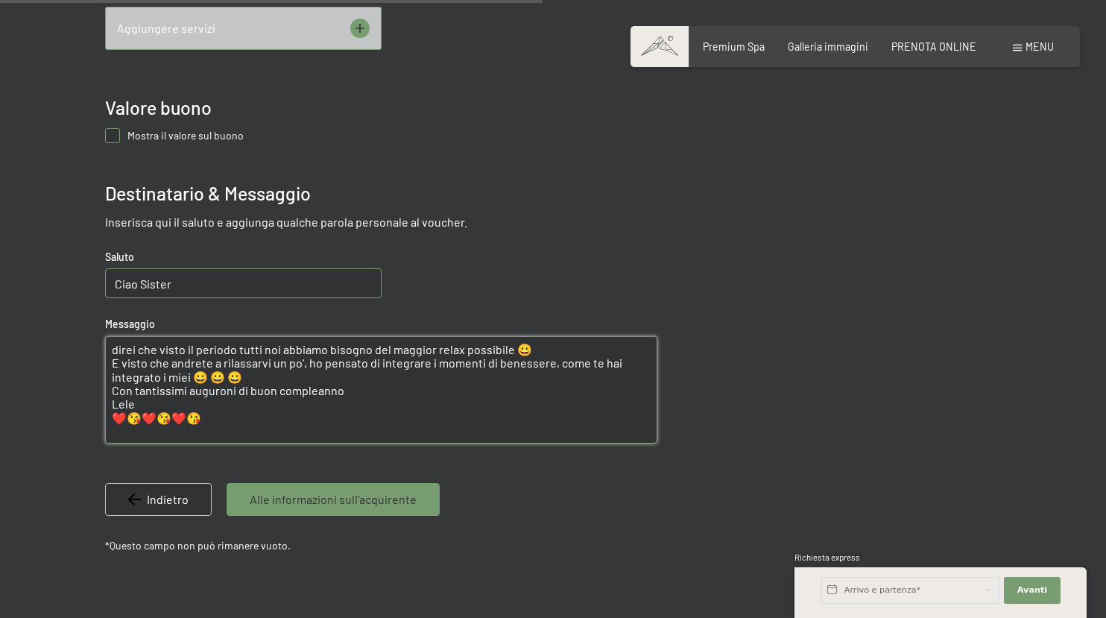
scroll to position [948, 0]
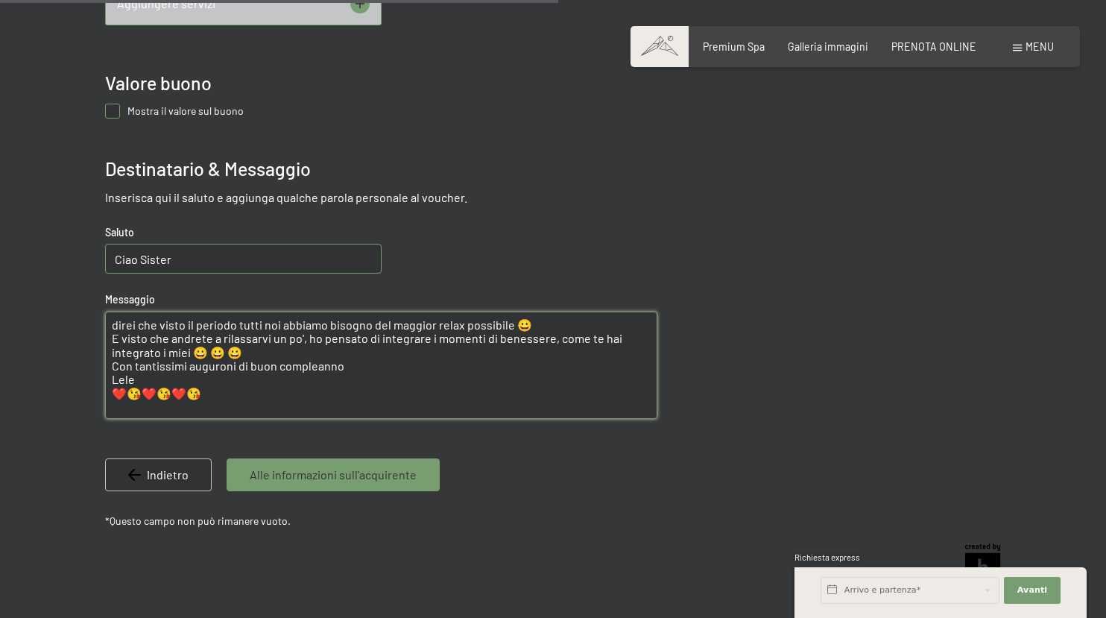
type textarea "direi che visto il periodo tutti noi abbiamo bisogno del maggior relax possibil…"
click at [391, 478] on span "Alle informazioni sull'acquirente" at bounding box center [333, 475] width 167 height 16
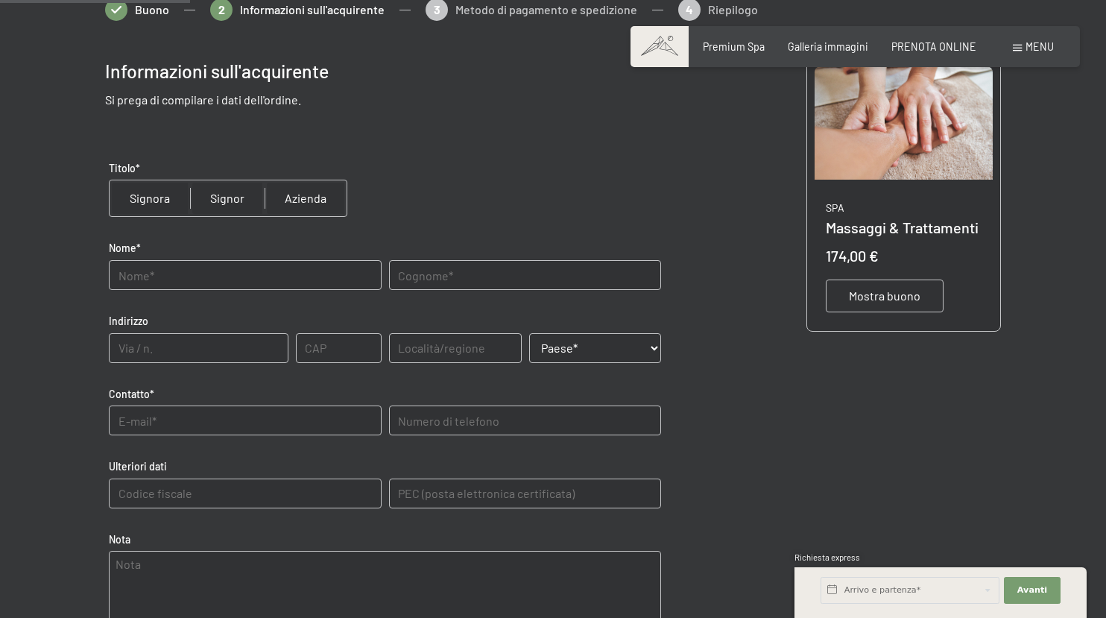
scroll to position [243, 0]
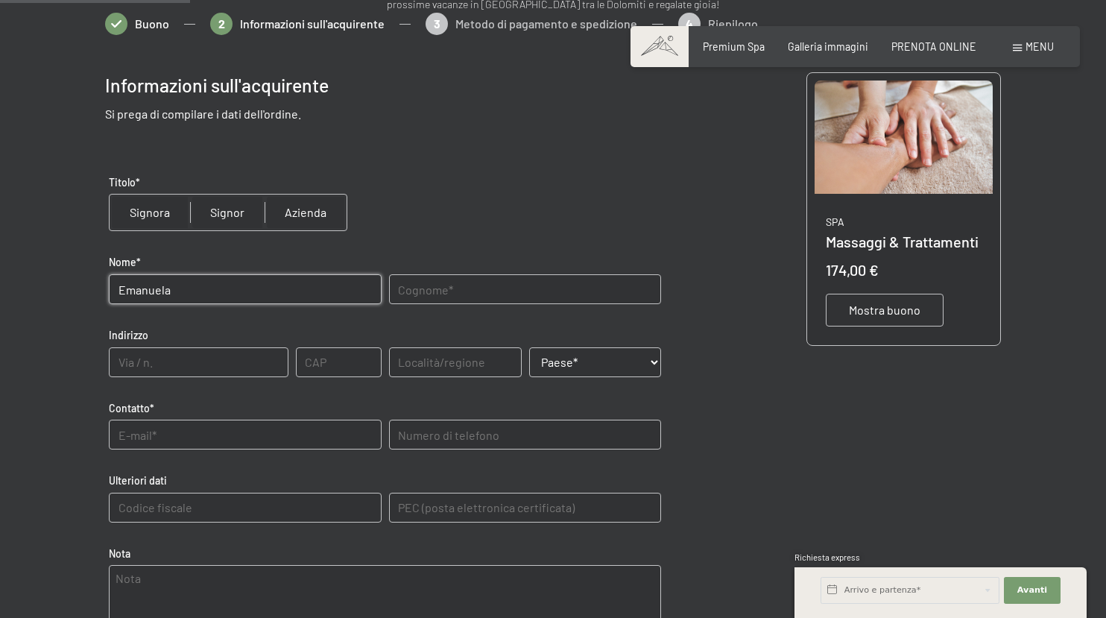
type input "Emanuela"
type input "Comastri"
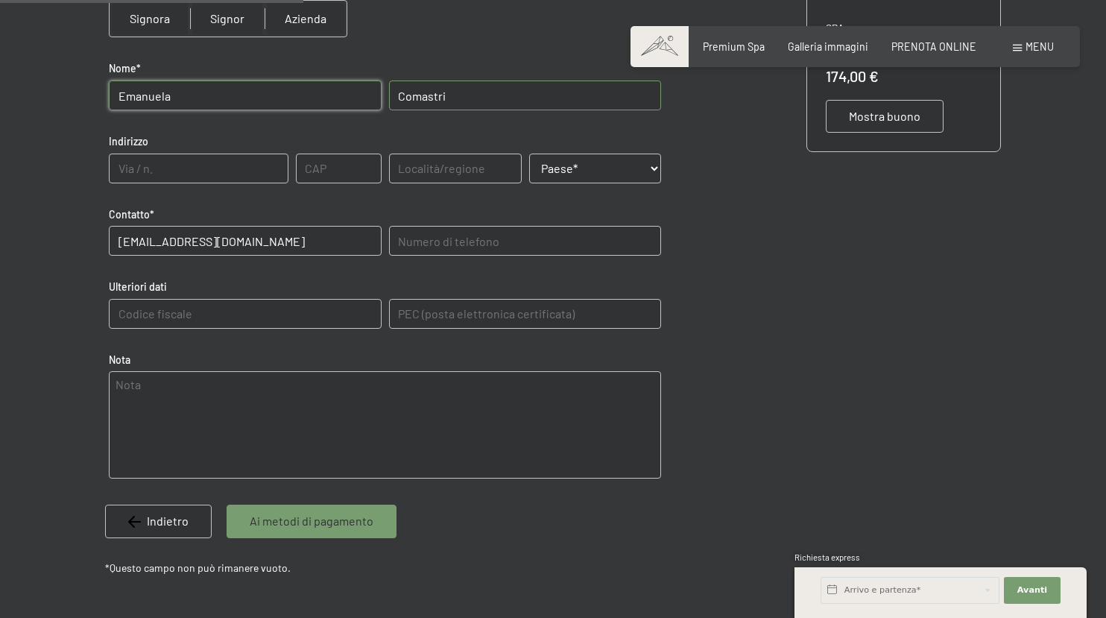
scroll to position [353, 0]
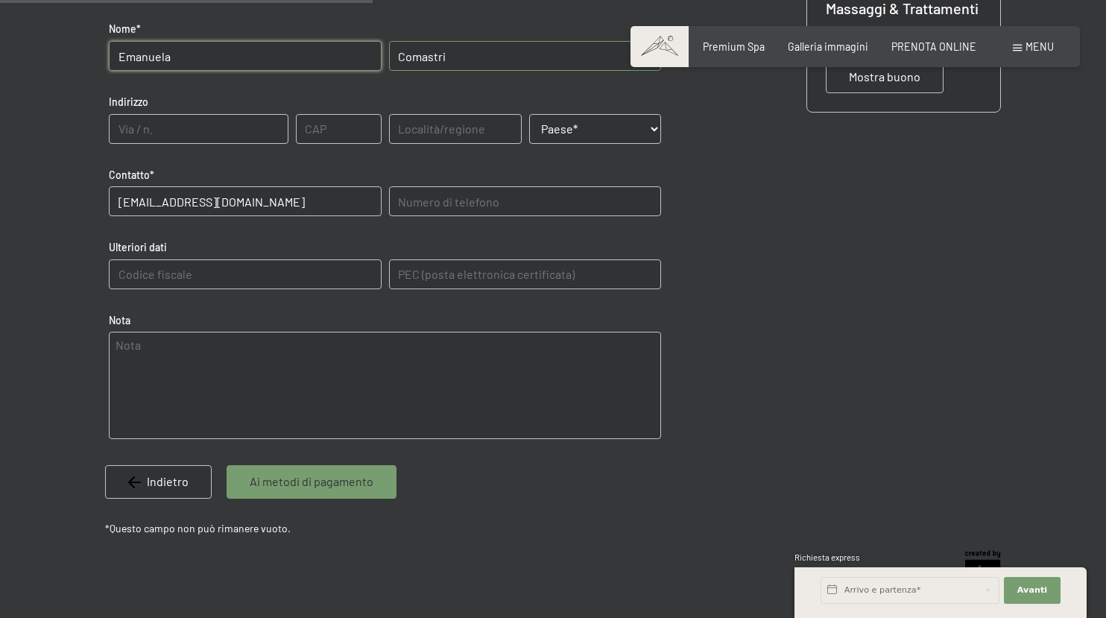
type input "[EMAIL_ADDRESS][DOMAIN_NAME]"
click at [312, 484] on span "Ai metodi di pagamento" at bounding box center [312, 481] width 124 height 16
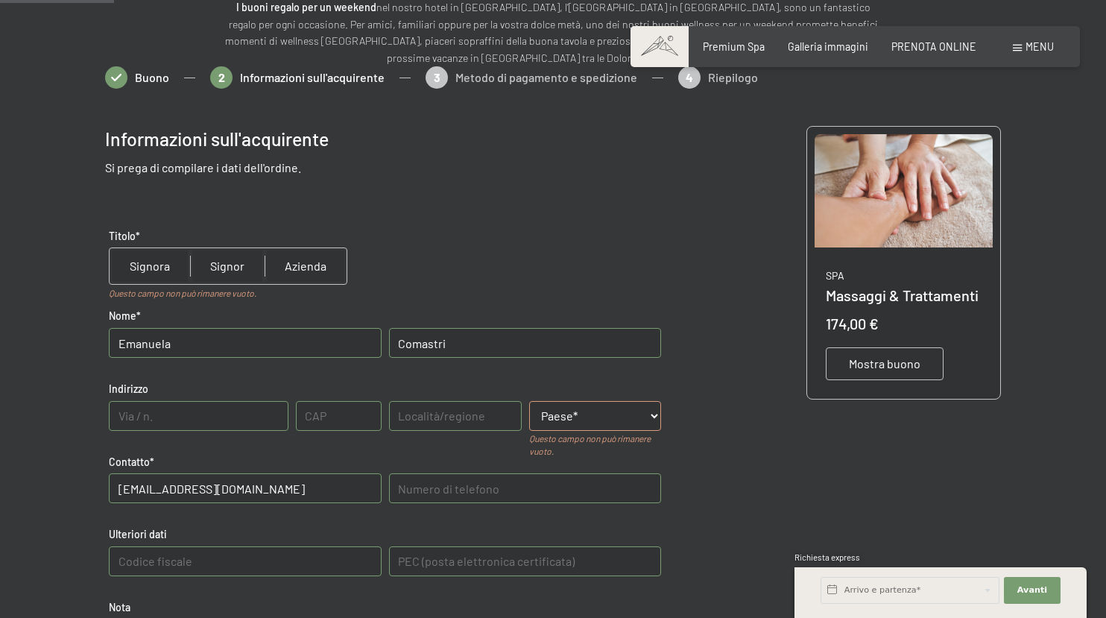
scroll to position [145, 0]
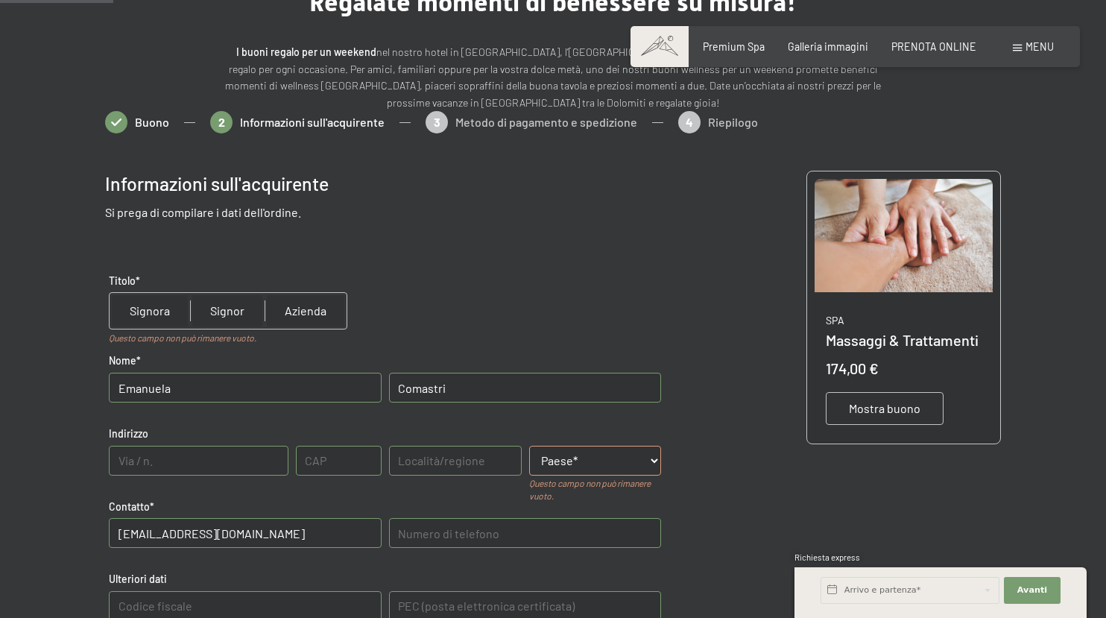
click at [153, 313] on input "radio" at bounding box center [150, 311] width 81 height 36
radio input "true"
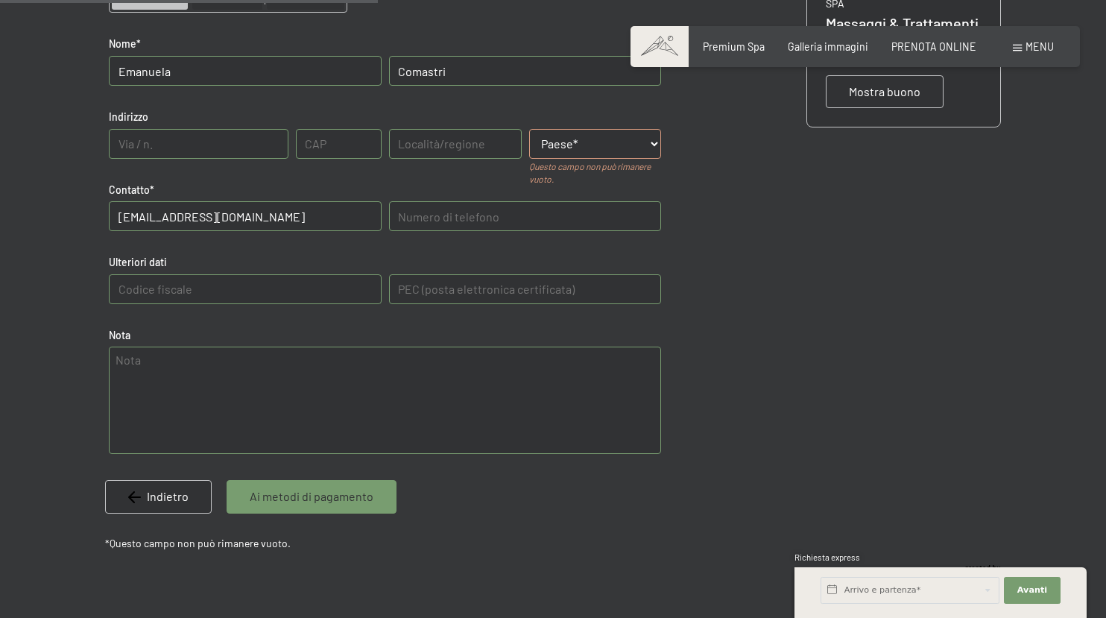
scroll to position [493, 0]
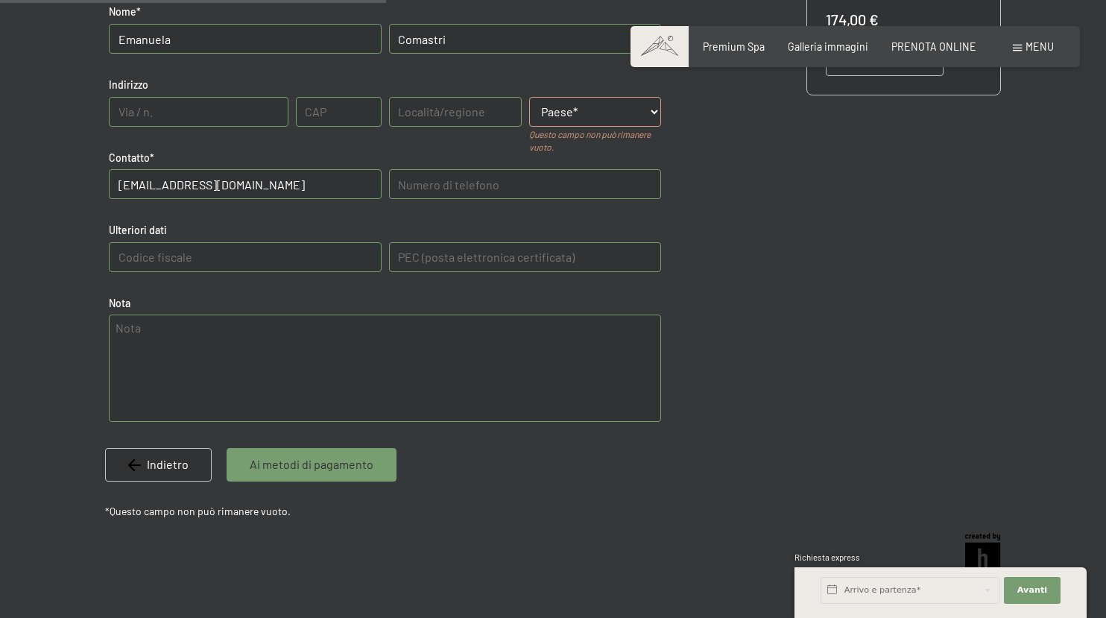
click at [329, 456] on span "Ai metodi di pagamento" at bounding box center [312, 464] width 124 height 16
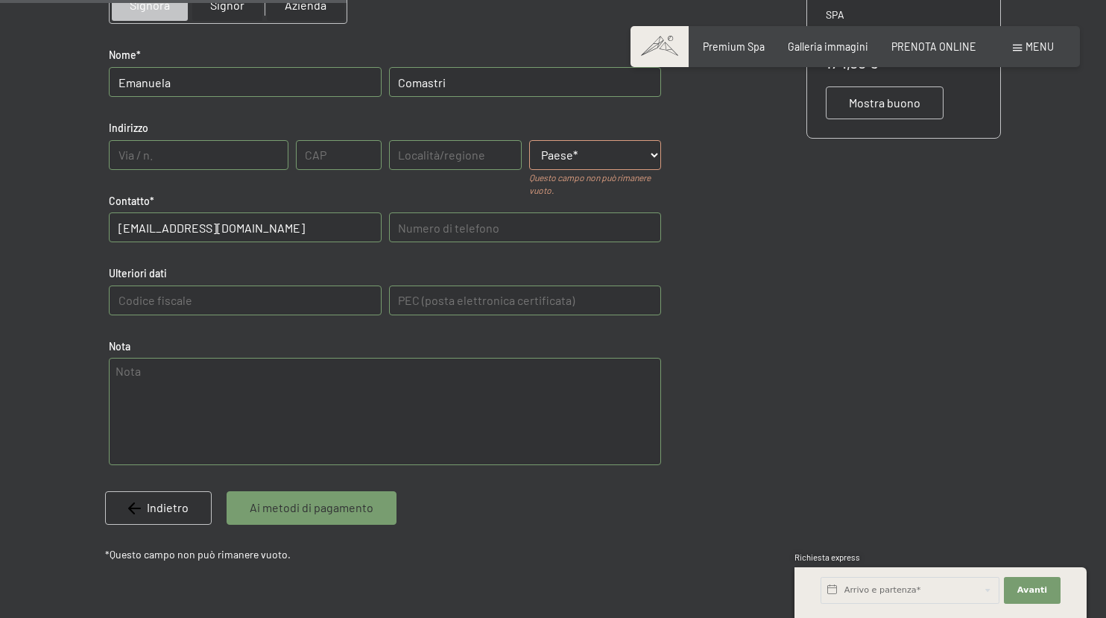
scroll to position [443, 0]
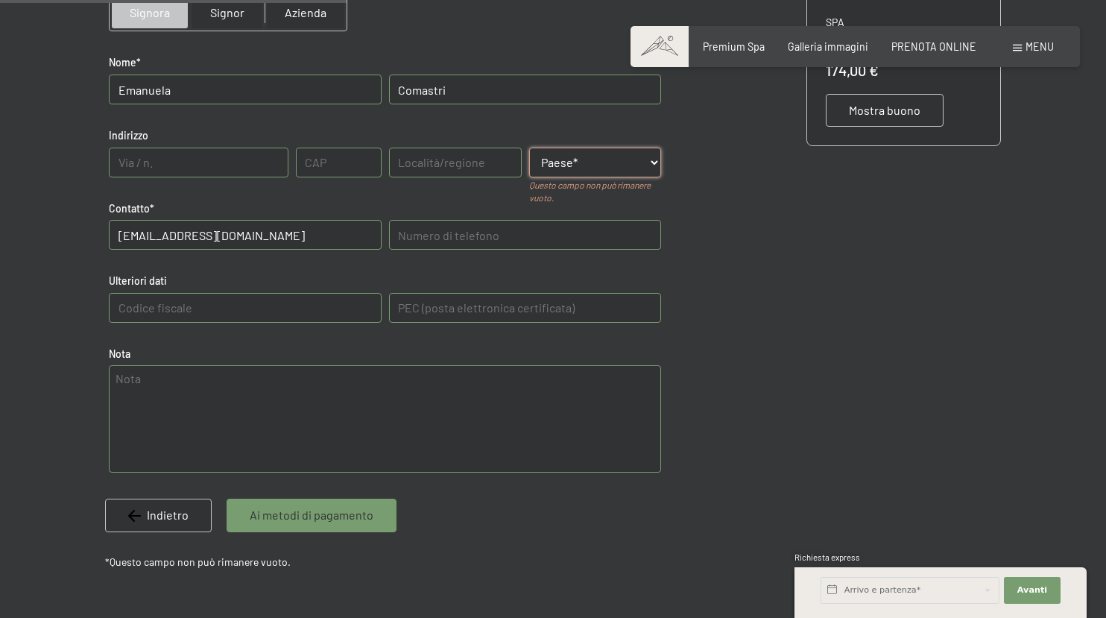
select select "ITA"
click at [380, 502] on div "Ai metodi di pagamento" at bounding box center [312, 515] width 170 height 33
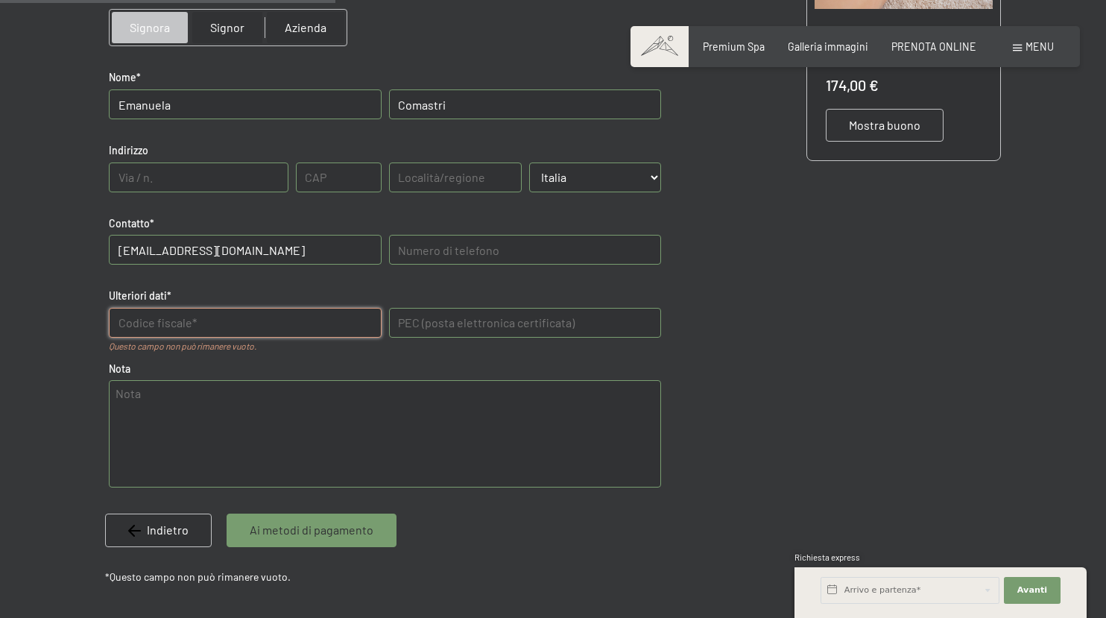
click at [331, 324] on dati "text" at bounding box center [245, 323] width 272 height 30
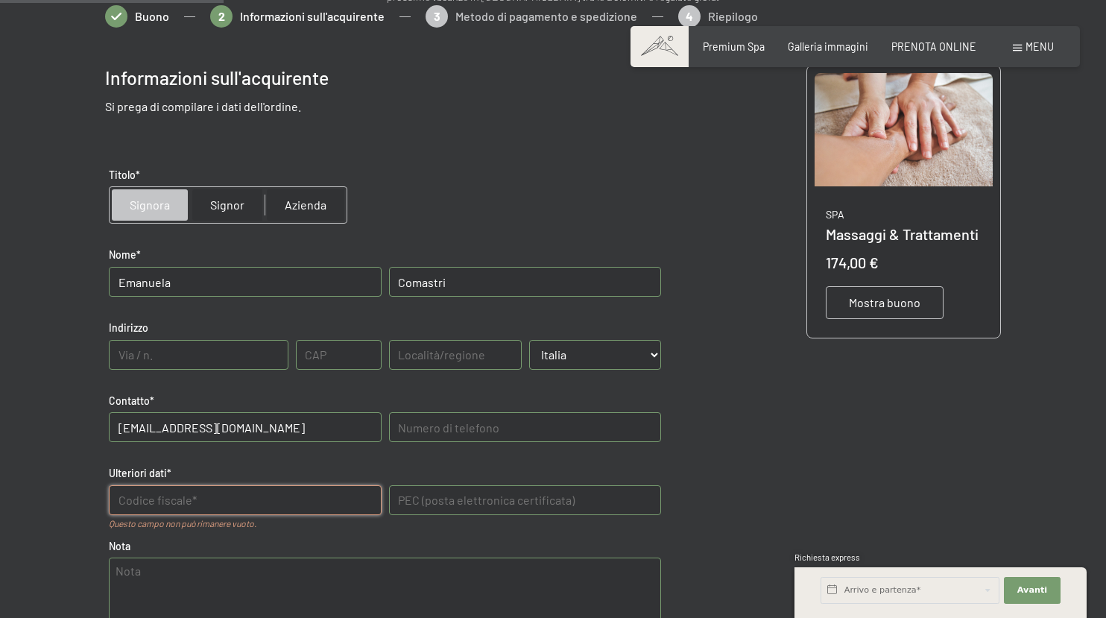
scroll to position [213, 0]
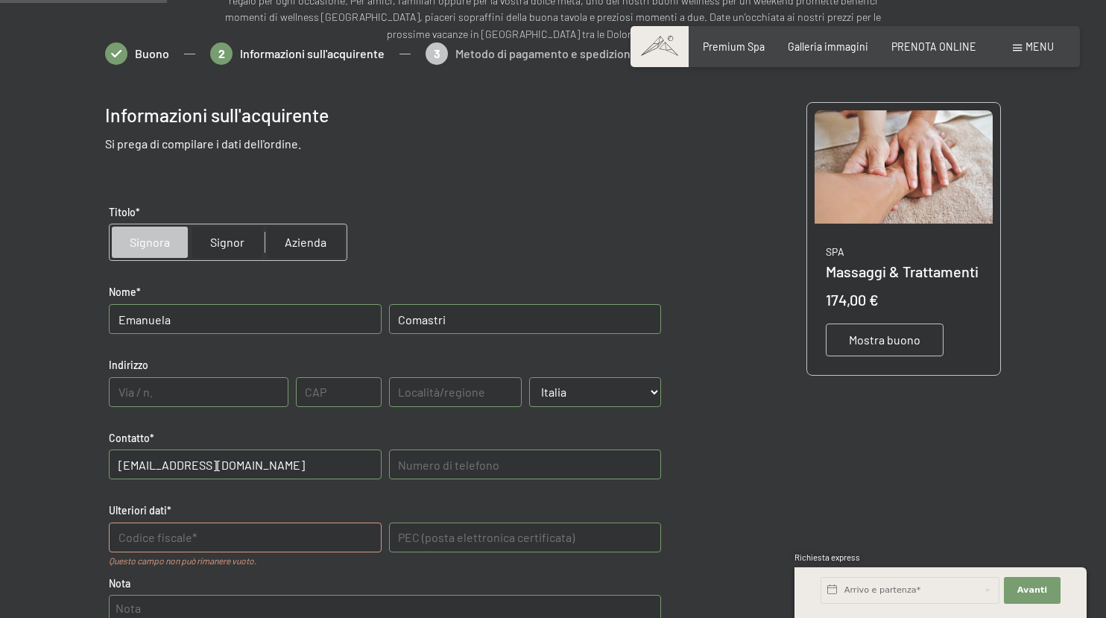
click at [230, 238] on input "radio" at bounding box center [227, 242] width 75 height 36
radio input "true"
radio input "false"
drag, startPoint x: 251, startPoint y: 316, endPoint x: 18, endPoint y: 317, distance: 233.3
click at [18, 317] on div at bounding box center [553, 454] width 1106 height 825
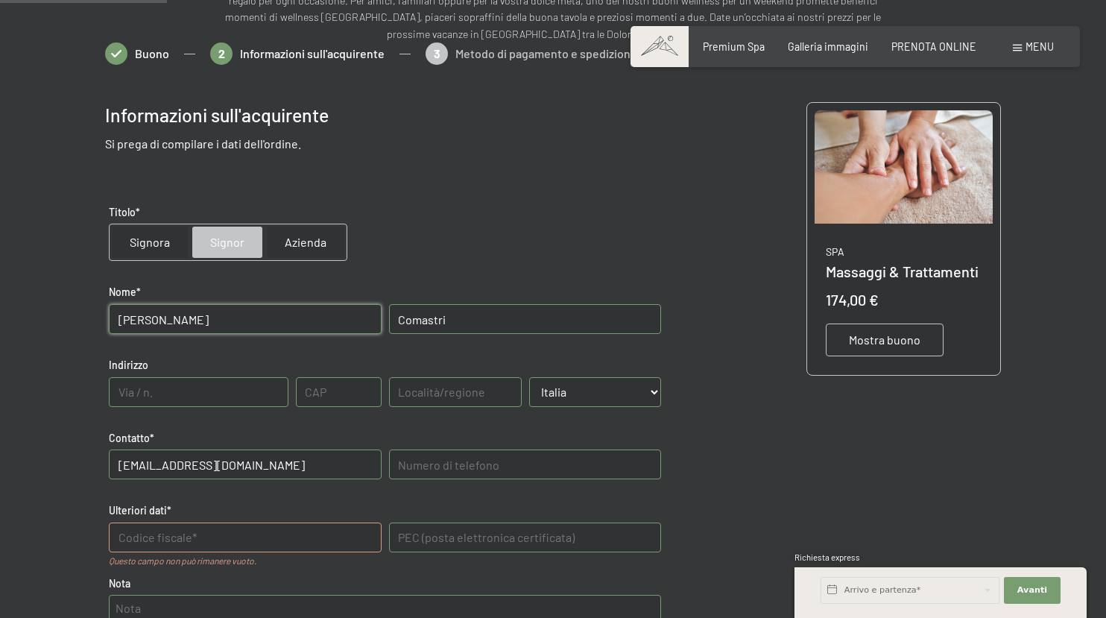
type input "[PERSON_NAME]"
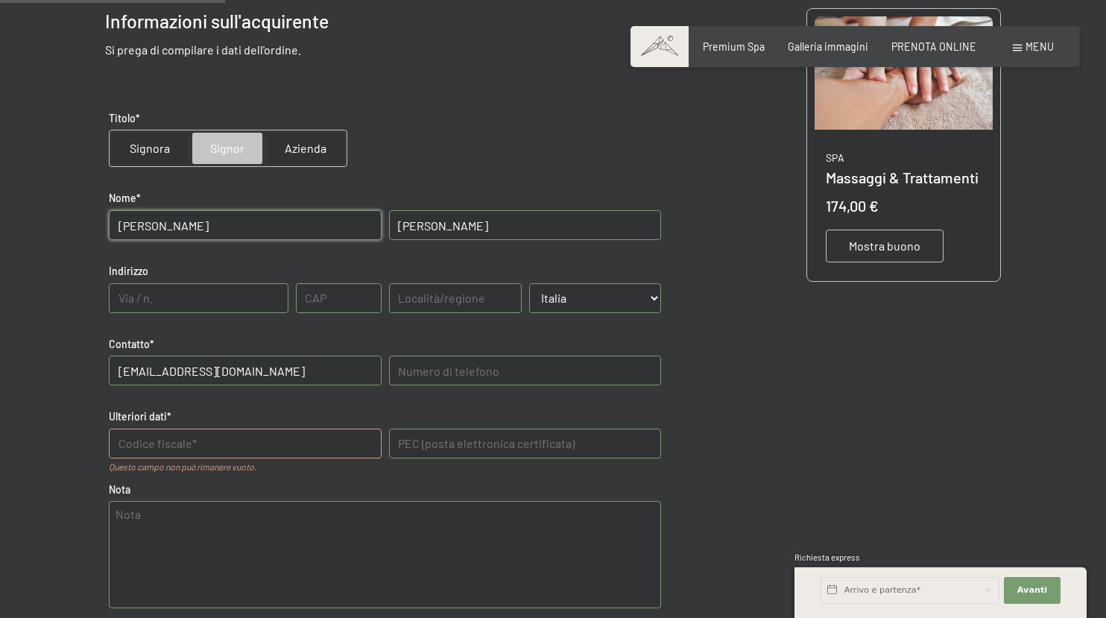
scroll to position [312, 0]
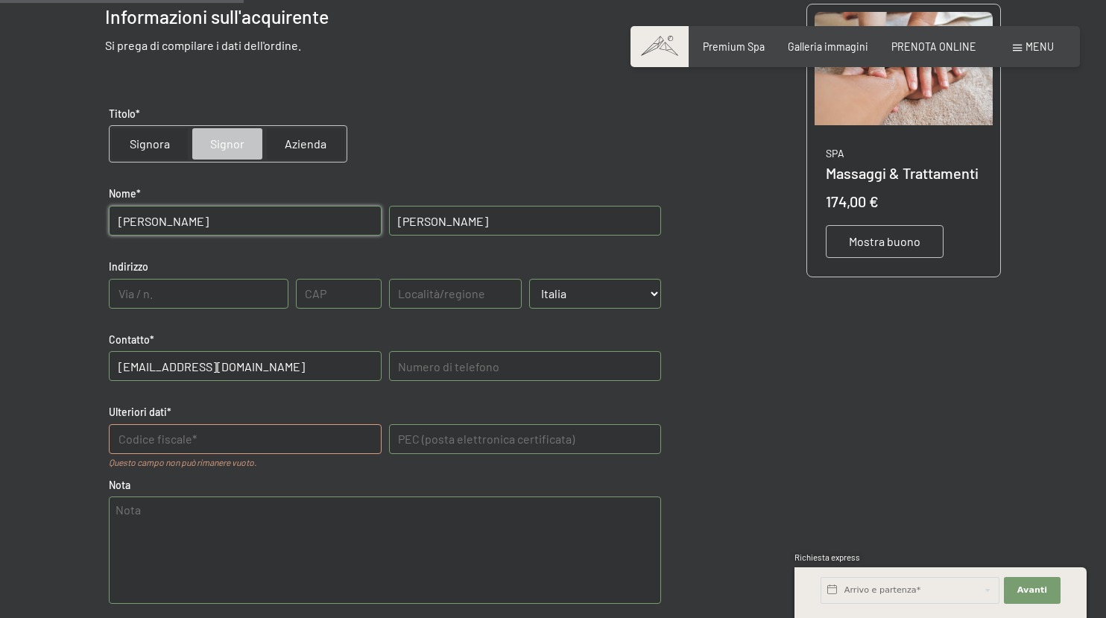
type input "[PERSON_NAME]"
drag, startPoint x: 281, startPoint y: 370, endPoint x: -17, endPoint y: 322, distance: 302.0
type input "[EMAIL_ADDRESS][DOMAIN_NAME]"
click at [168, 440] on dati "text" at bounding box center [245, 439] width 272 height 30
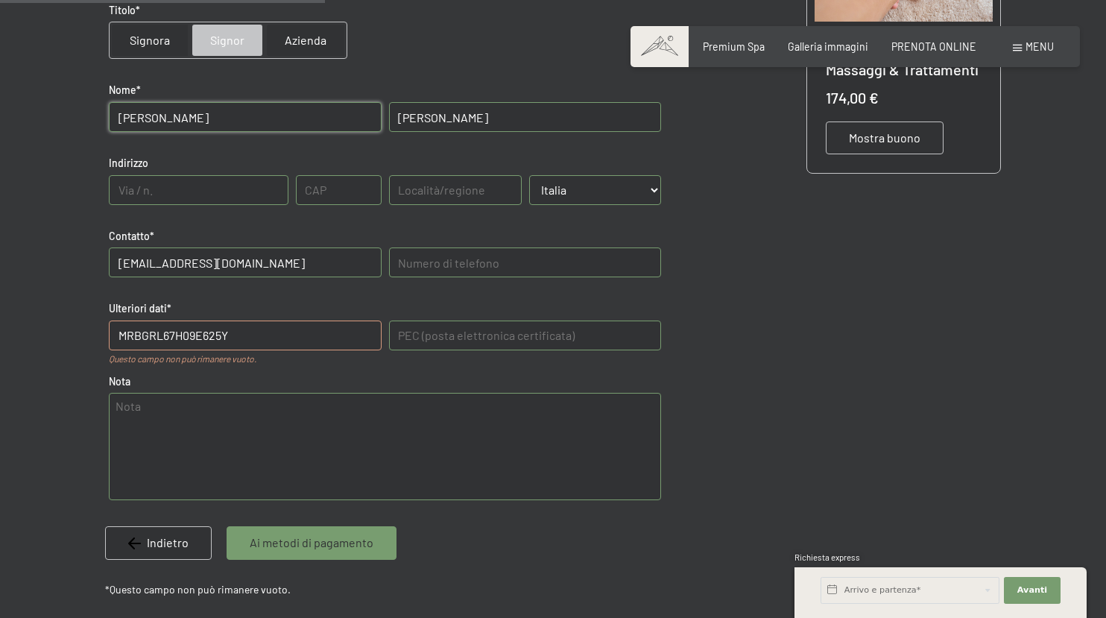
scroll to position [415, 0]
type dati "MRBGRL67H09E625Y"
click at [331, 546] on span "Ai metodi di pagamento" at bounding box center [312, 542] width 124 height 16
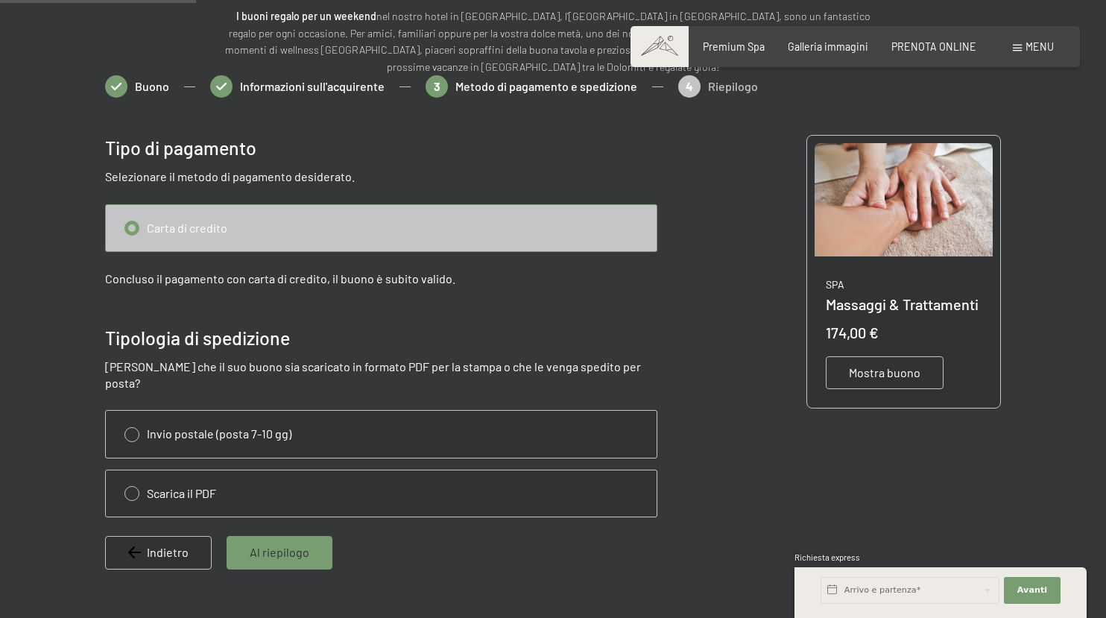
scroll to position [180, 0]
click at [128, 476] on input "radio" at bounding box center [381, 494] width 551 height 46
radio input "true"
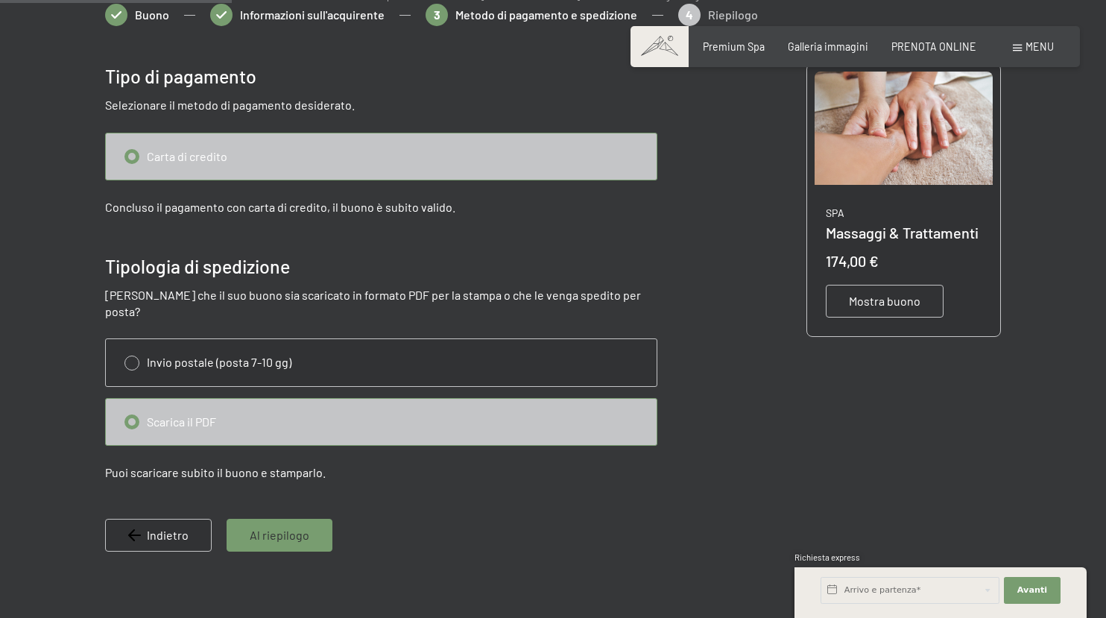
scroll to position [253, 0]
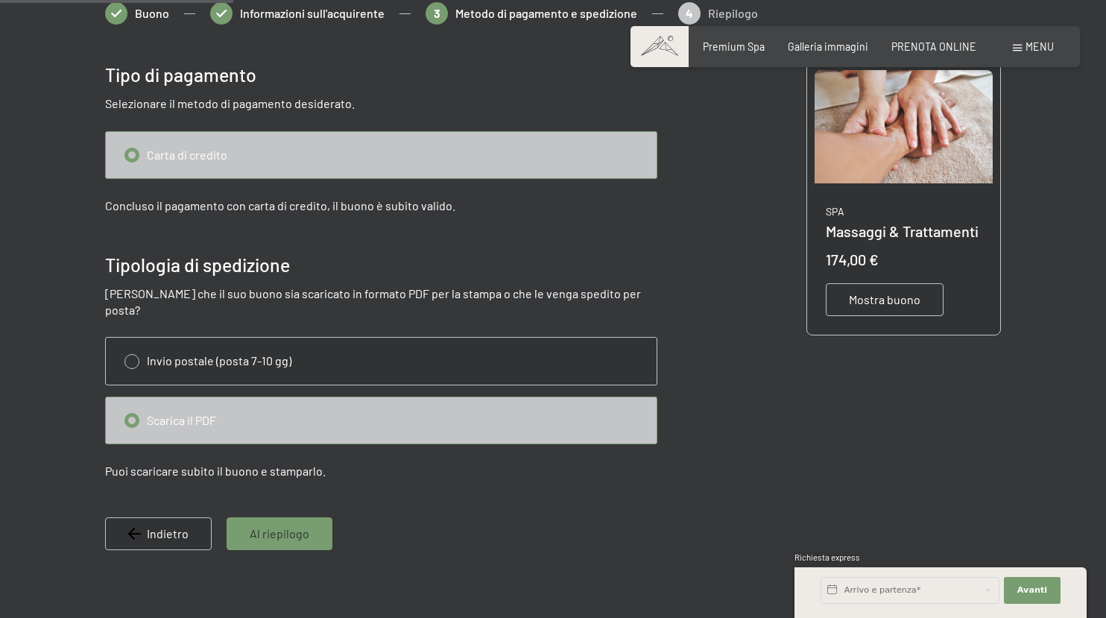
click at [291, 526] on div "Al riepilogo" at bounding box center [280, 533] width 106 height 33
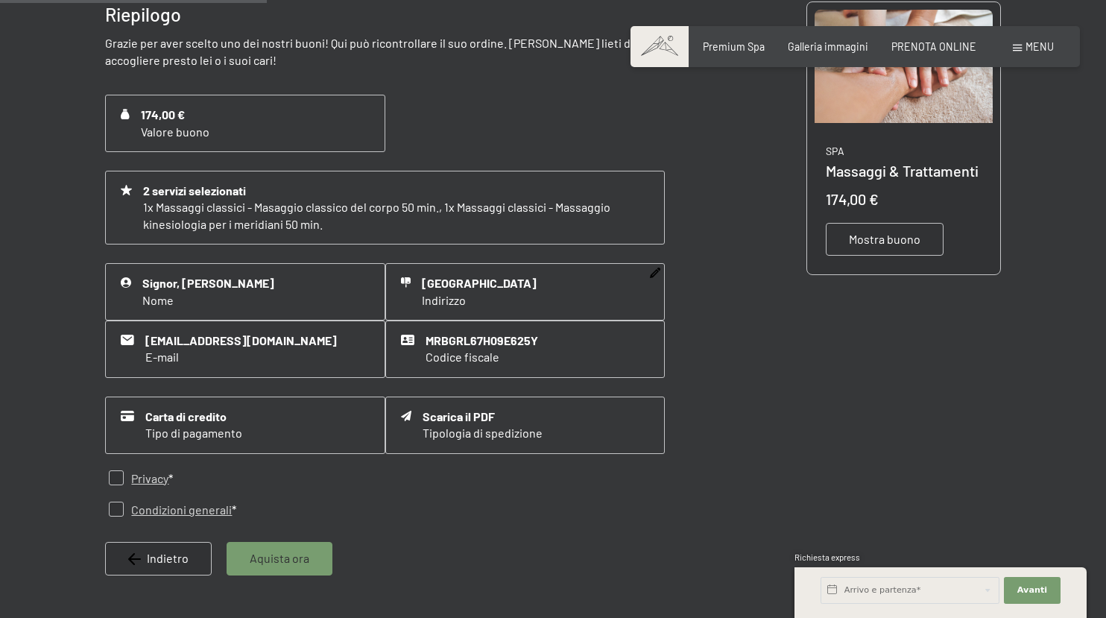
scroll to position [315, 0]
click at [116, 476] on input "checkbox" at bounding box center [116, 477] width 15 height 15
checkbox input "true"
click at [116, 508] on input "checkbox" at bounding box center [116, 508] width 15 height 15
checkbox input "true"
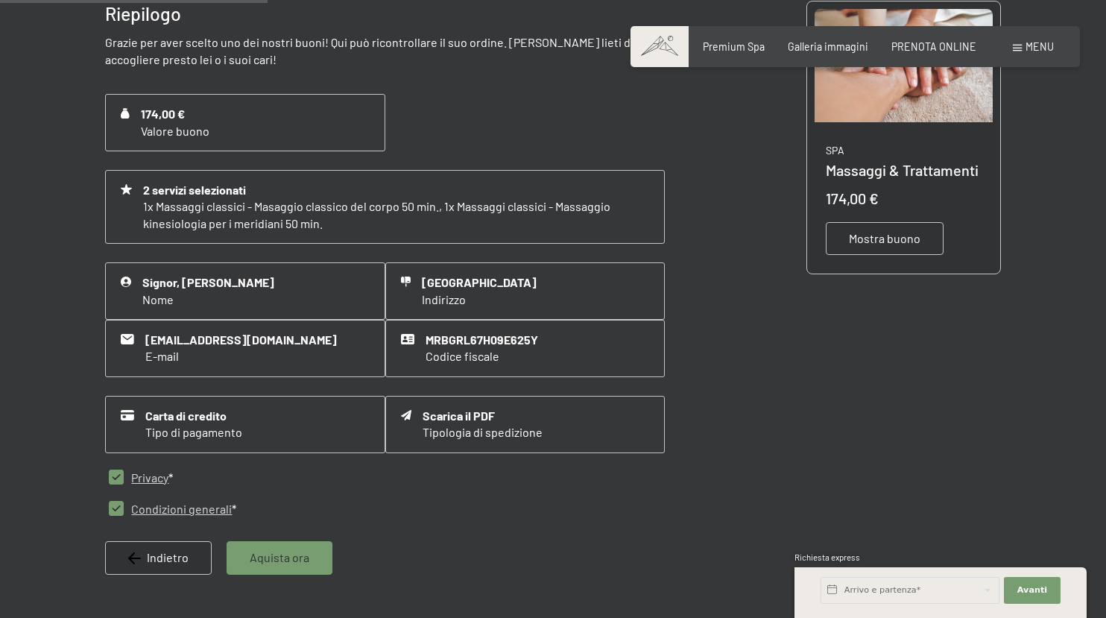
click at [394, 534] on div "Privacy * Condizioni generali *" at bounding box center [385, 497] width 560 height 89
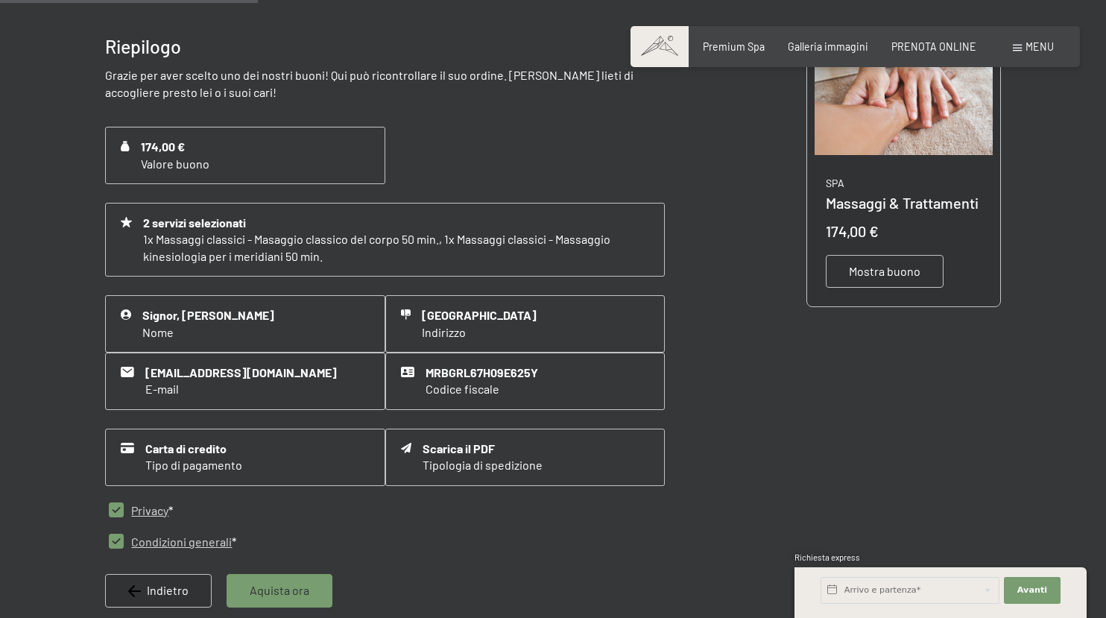
scroll to position [258, 0]
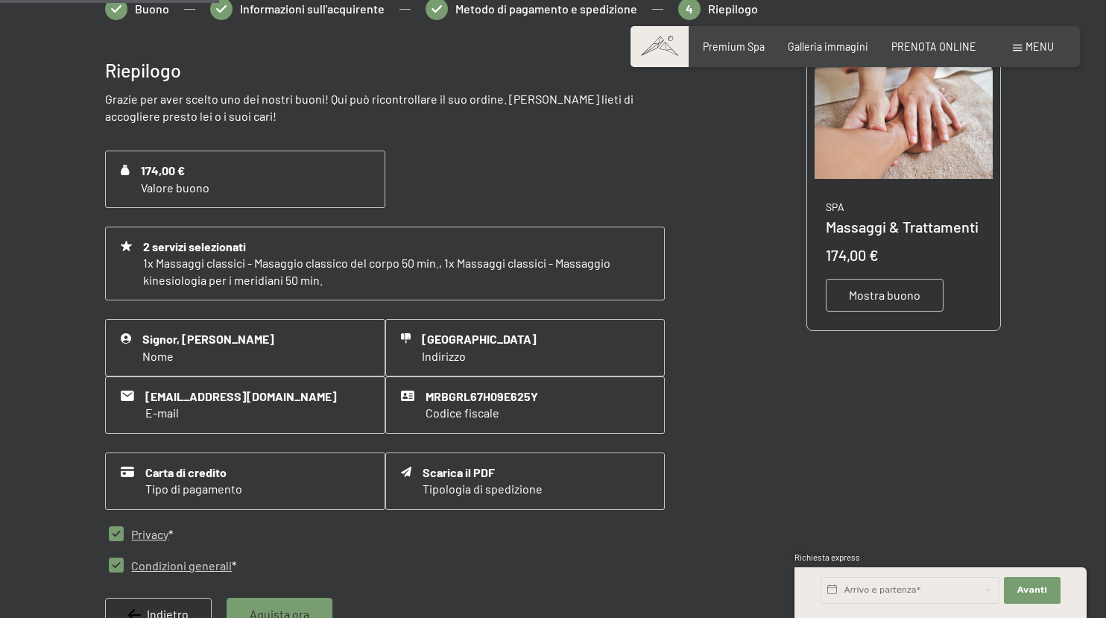
click at [907, 295] on span "Mostra buono" at bounding box center [885, 295] width 72 height 16
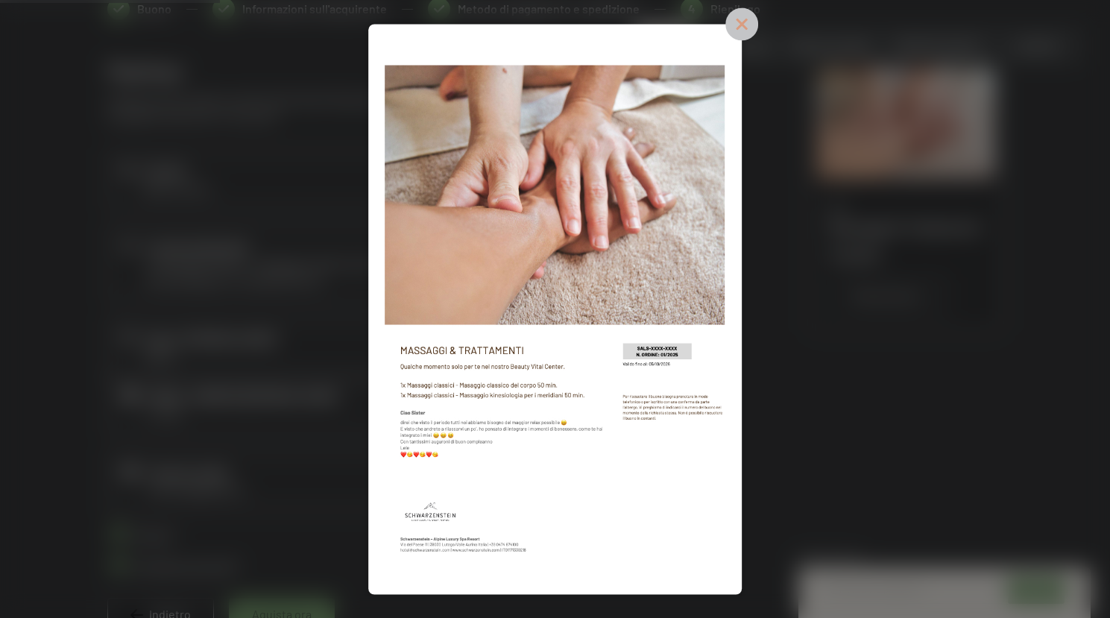
click at [758, 20] on icon at bounding box center [741, 23] width 33 height 33
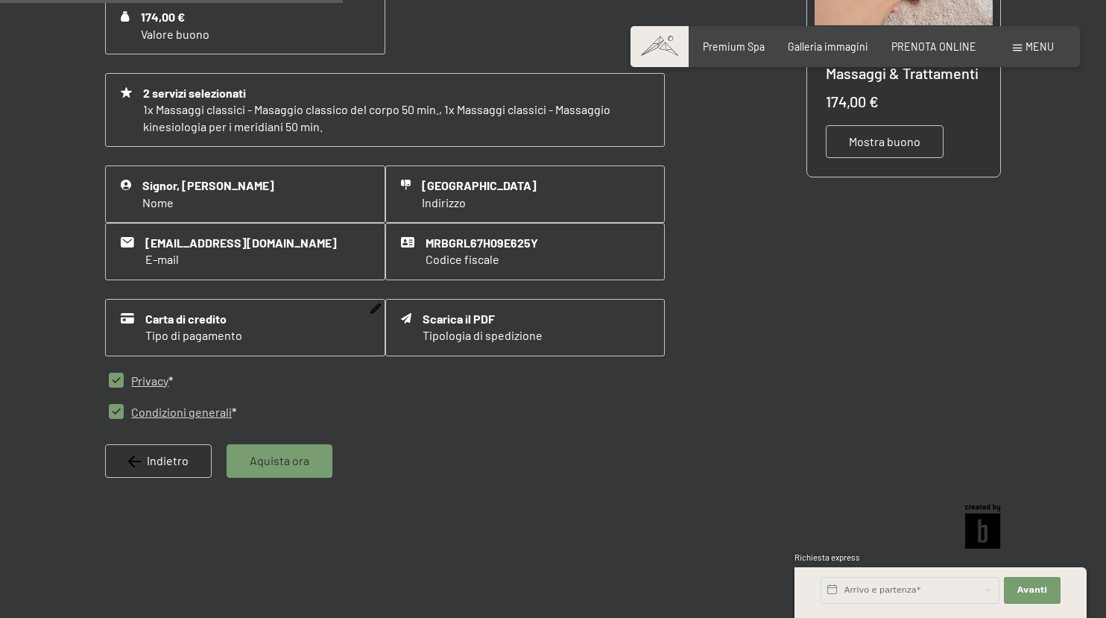
scroll to position [417, 0]
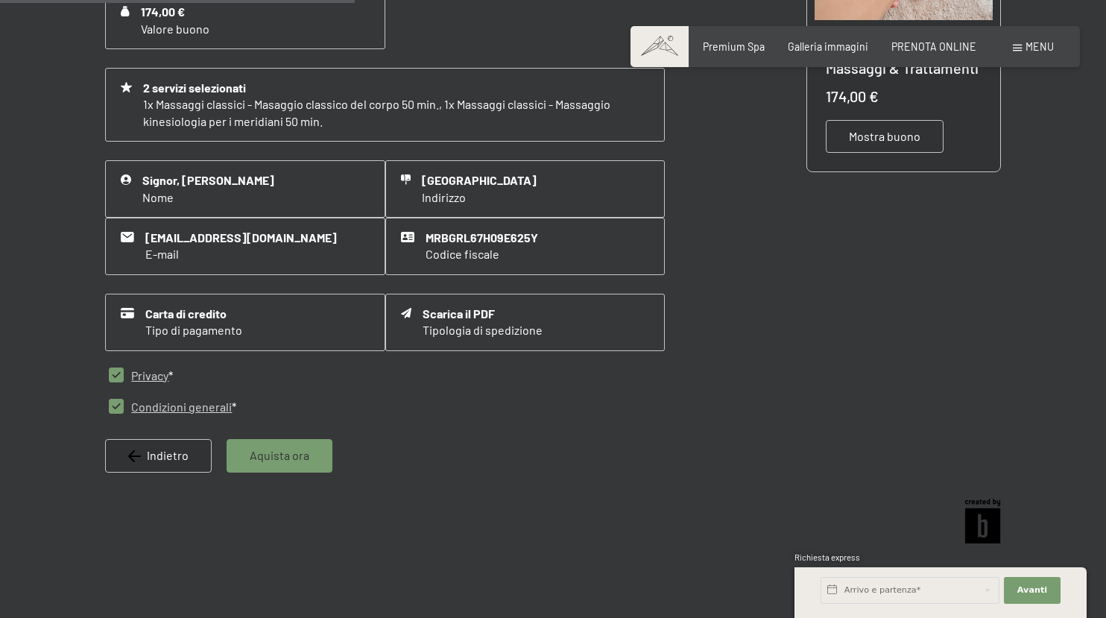
click at [303, 452] on span "Aquista ora" at bounding box center [280, 455] width 60 height 16
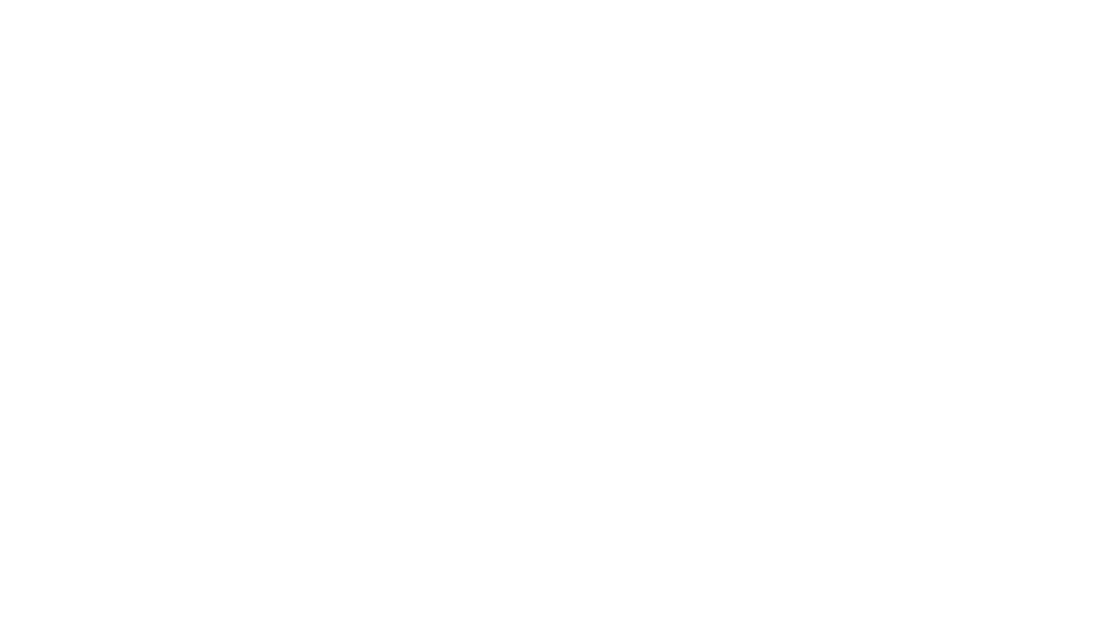
scroll to position [0, 0]
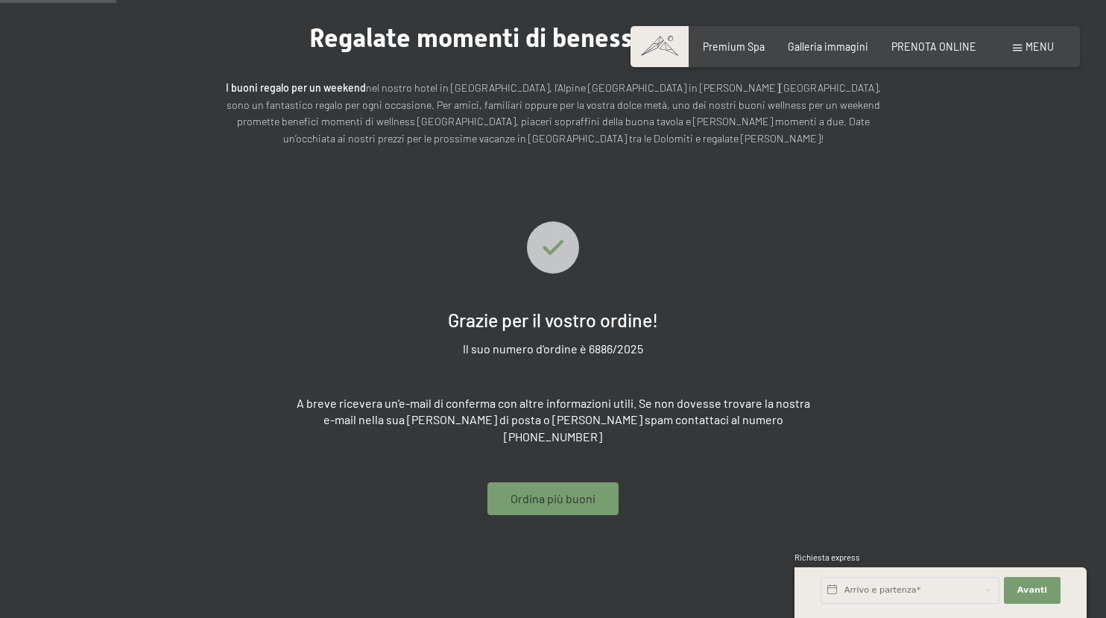
scroll to position [115, 0]
